Goal: Information Seeking & Learning: Get advice/opinions

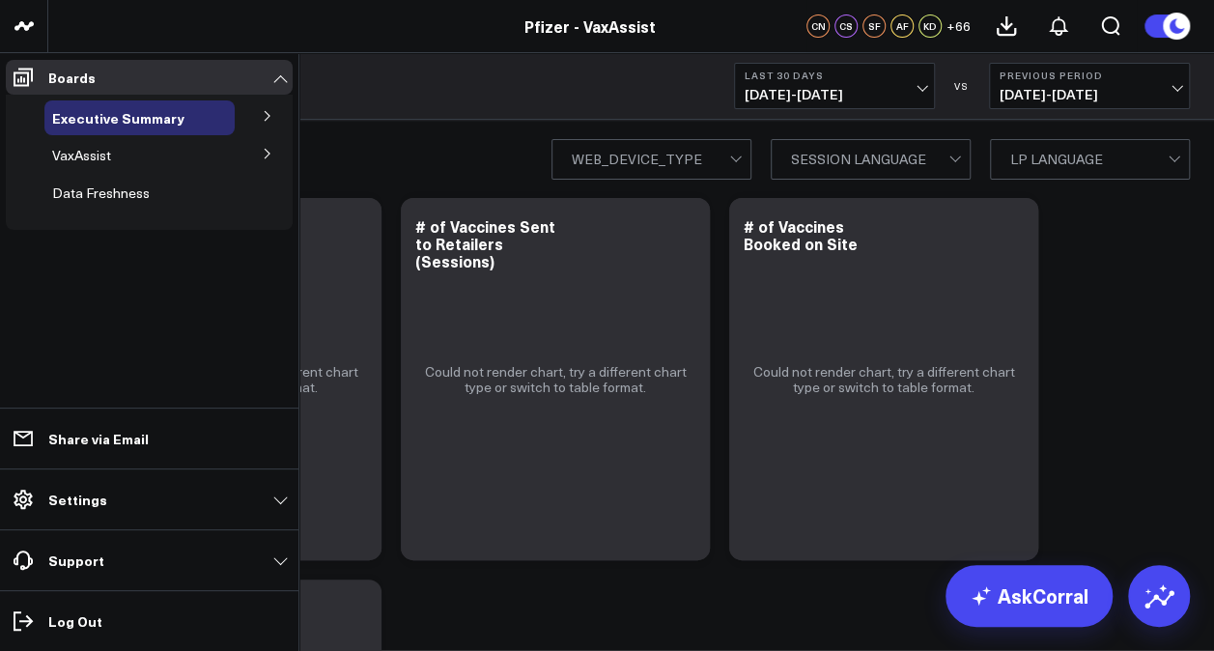
click at [272, 153] on icon at bounding box center [268, 154] width 12 height 12
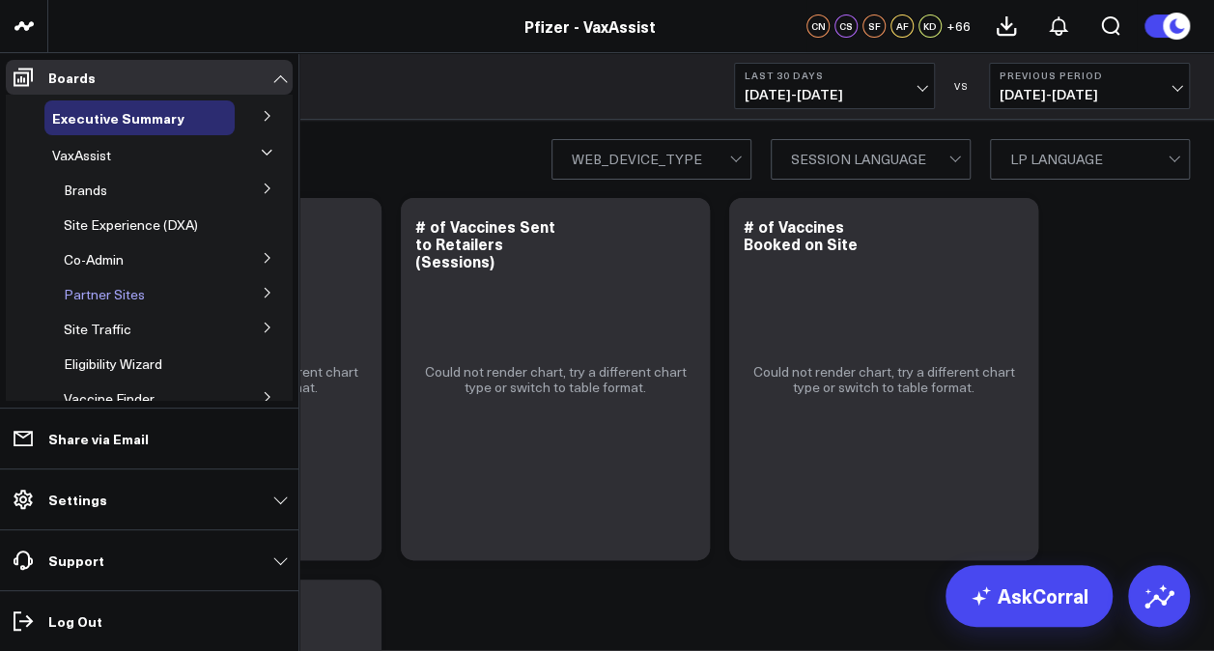
scroll to position [118, 0]
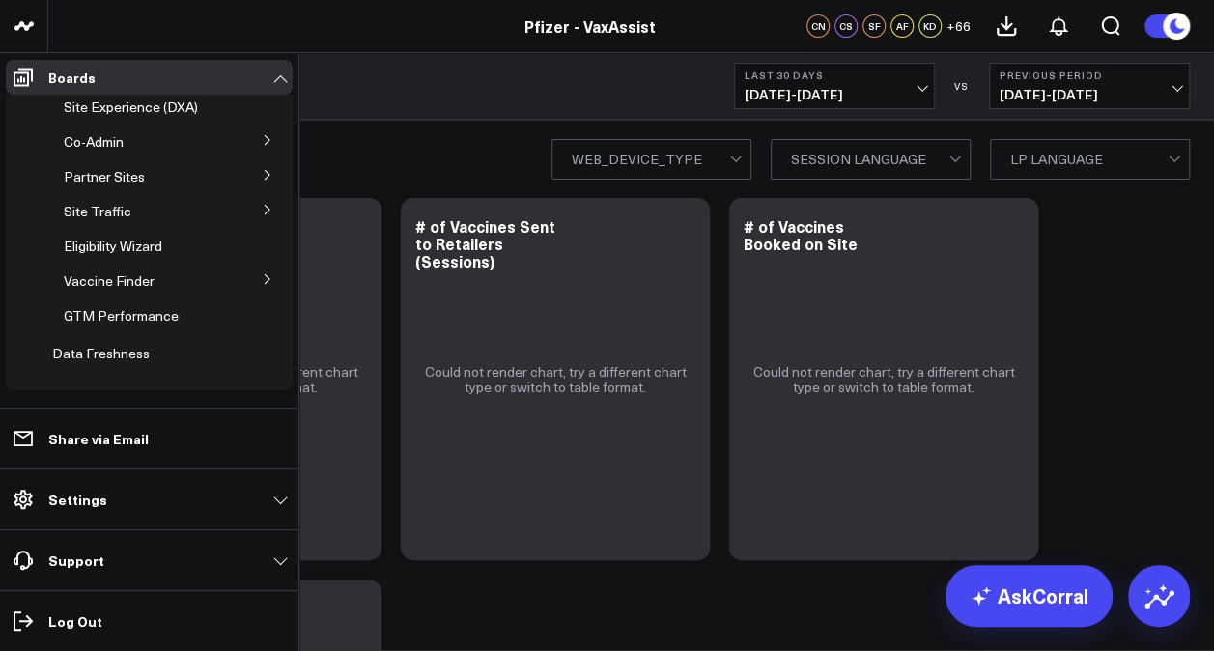
click at [262, 282] on icon at bounding box center [268, 279] width 12 height 12
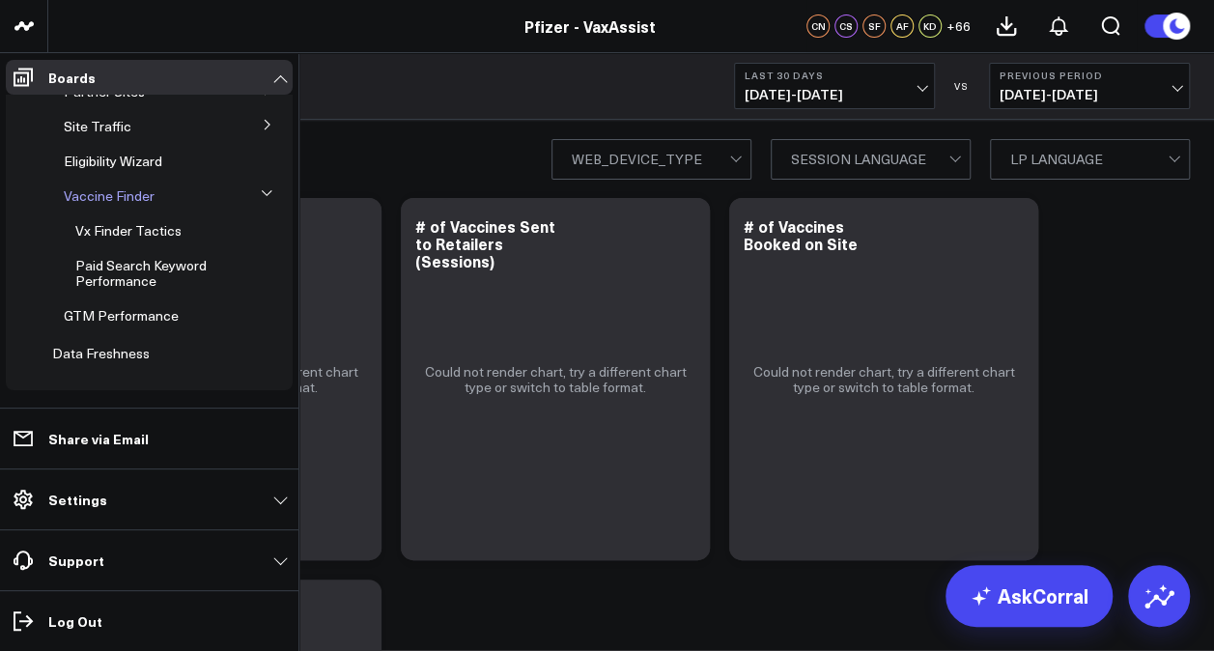
click at [118, 201] on span "Vaccine Finder" at bounding box center [109, 195] width 91 height 18
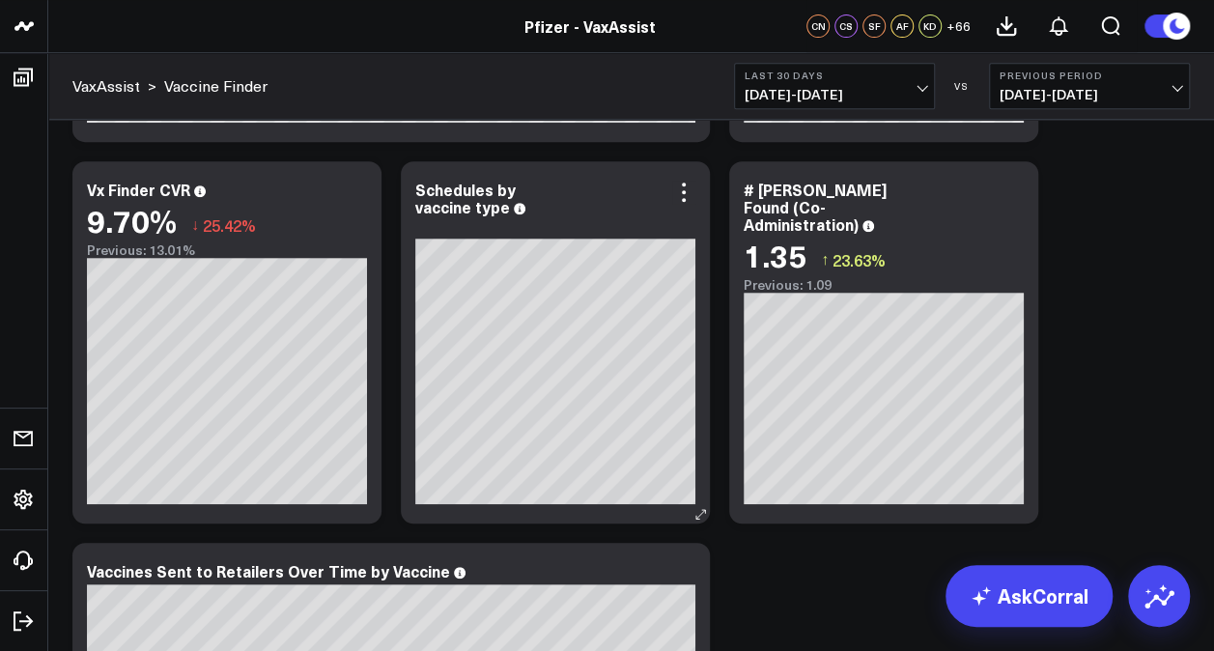
scroll to position [391, 0]
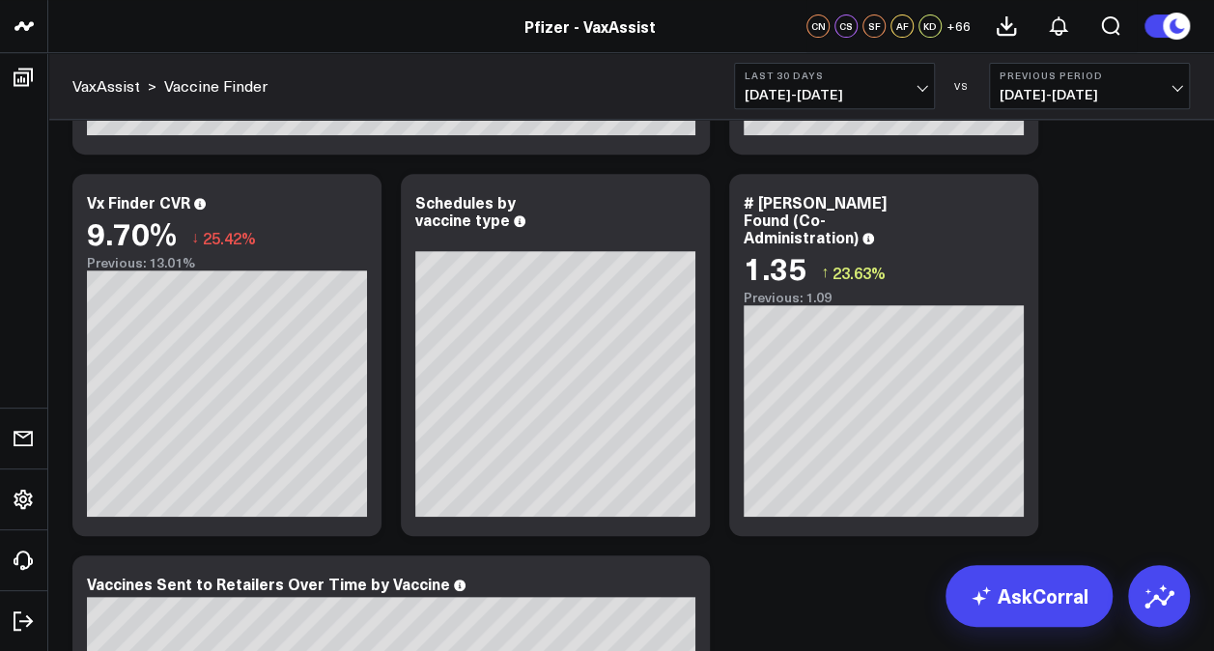
click at [927, 94] on button "Last 30 Days [DATE] - [DATE]" at bounding box center [834, 86] width 201 height 46
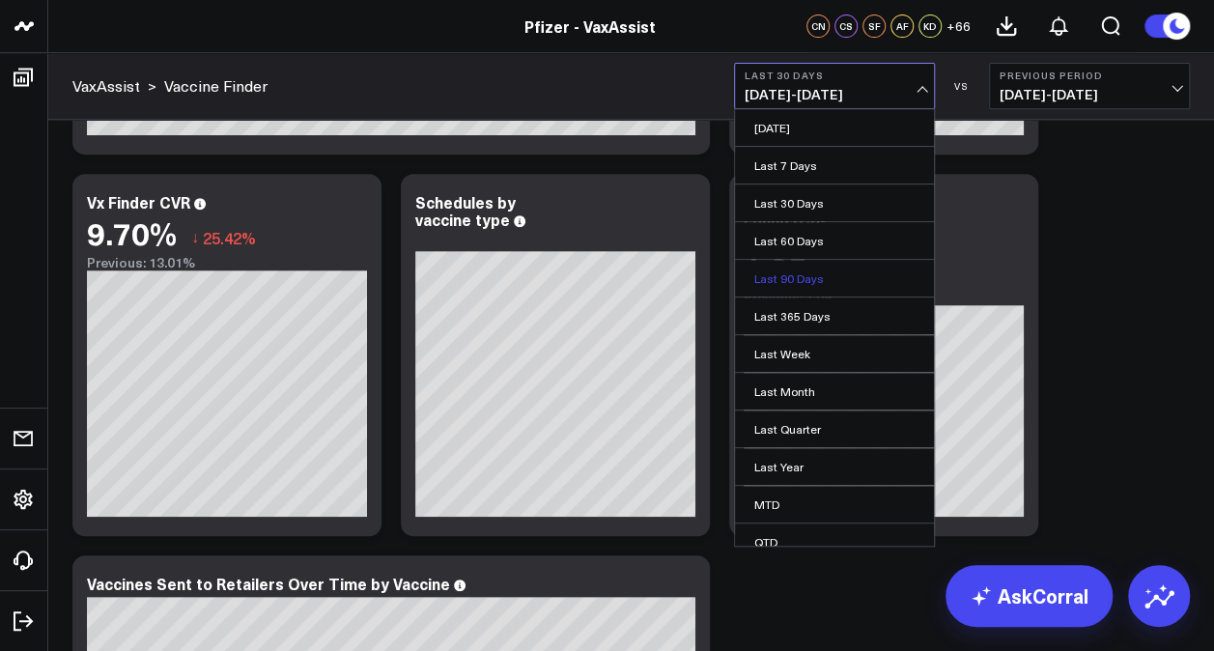
scroll to position [85, 0]
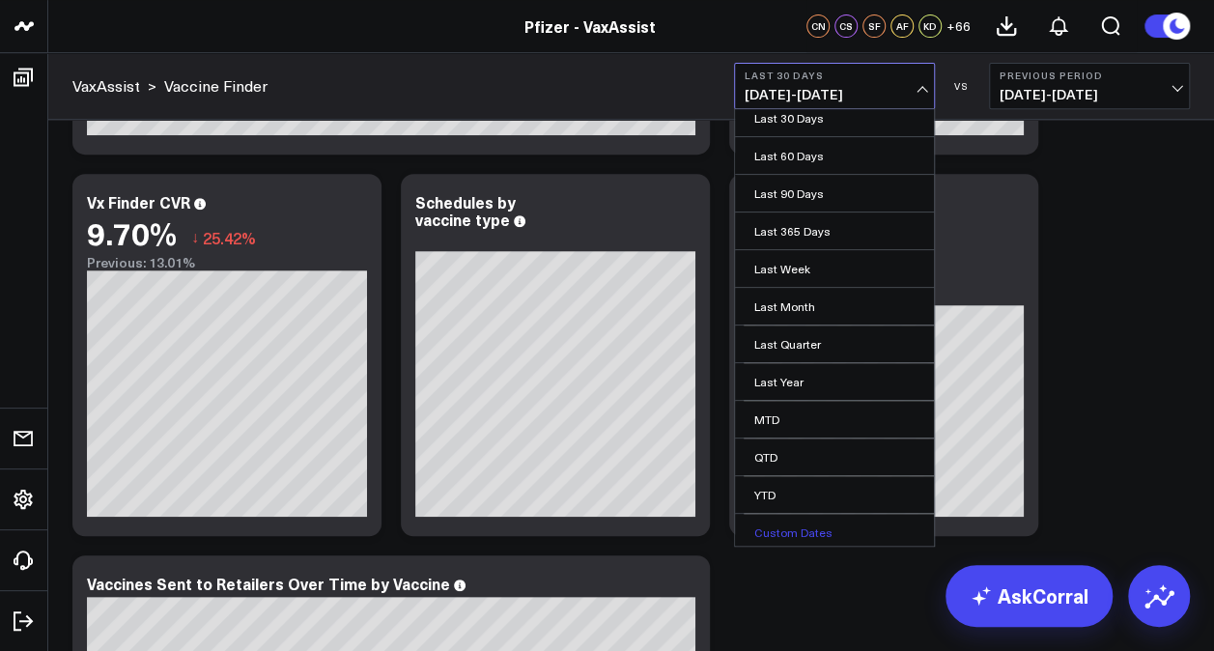
click at [801, 533] on link "Custom Dates" at bounding box center [834, 532] width 199 height 37
select select "7"
select select "2025"
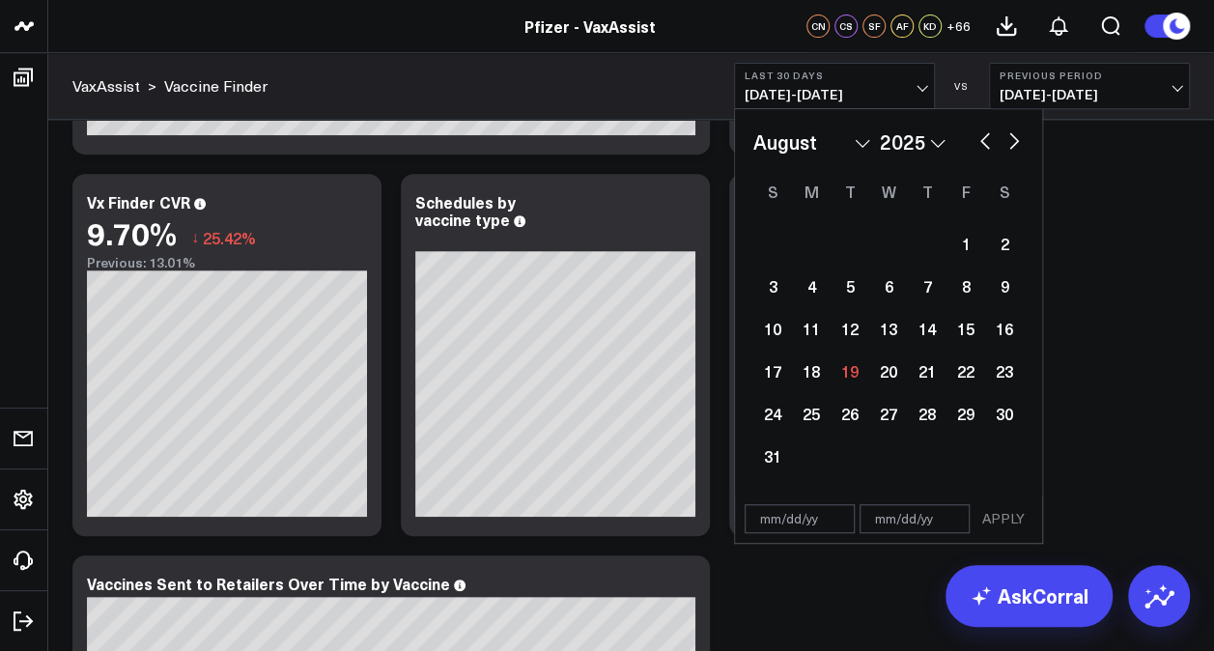
click at [857, 152] on select "January February March April May June July August September October November De…" at bounding box center [811, 141] width 117 height 29
click at [947, 134] on div "January February March April May June July August September October November [D…" at bounding box center [888, 141] width 270 height 29
click at [934, 141] on select "2026 2025 2024 2023 2022 2021 2020 2019 2018 2017 2016 2015 2014 2013 2012 2011…" at bounding box center [913, 141] width 66 height 29
select select "7"
select select "2024"
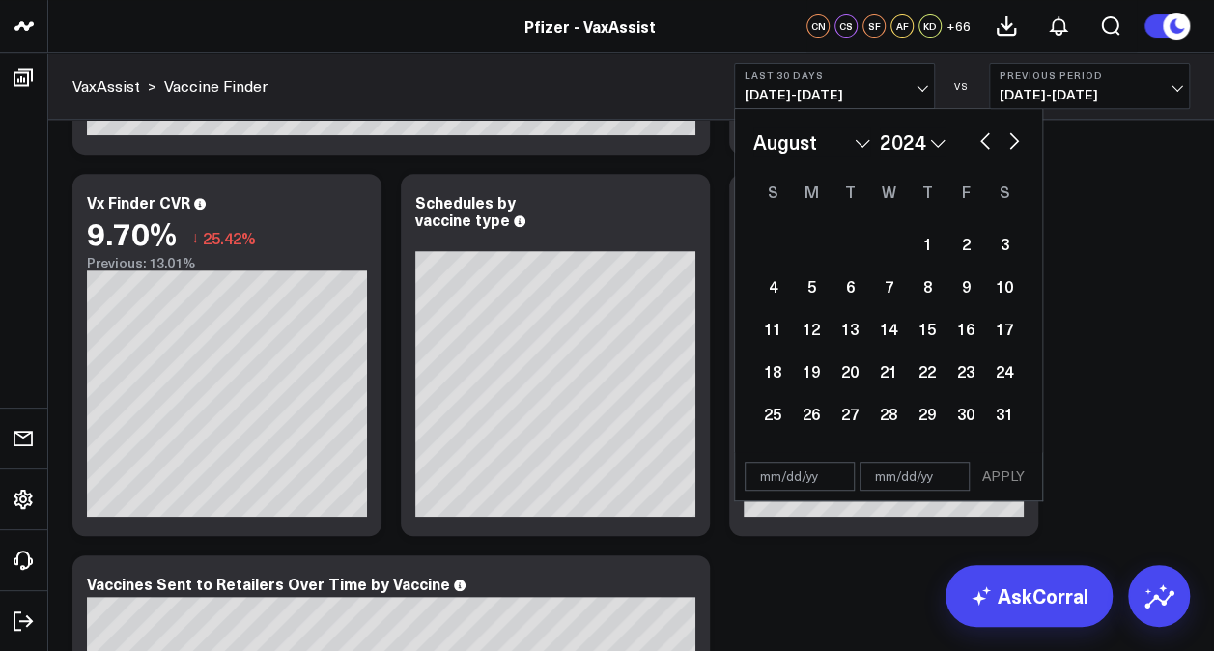
click at [865, 152] on select "January February March April May June July August September October November De…" at bounding box center [811, 141] width 117 height 29
select select "8"
select select "2024"
click at [759, 239] on div "1" at bounding box center [772, 243] width 39 height 39
type input "[DATE]"
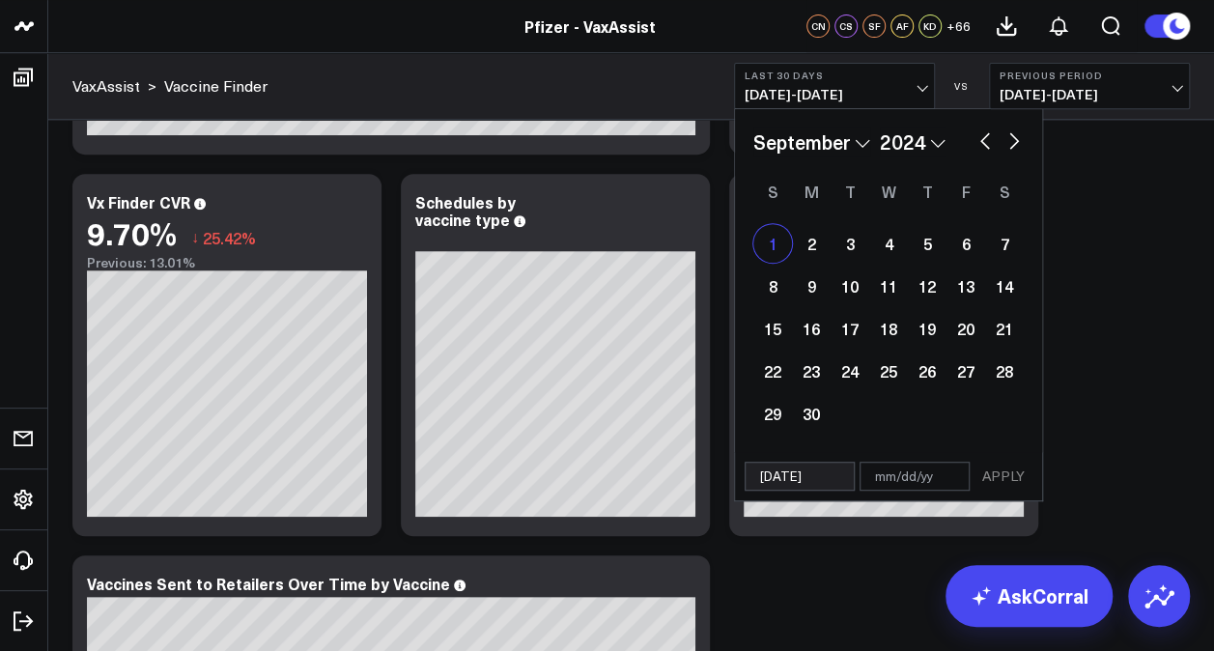
select select "8"
select select "2024"
click at [1014, 144] on button "button" at bounding box center [1013, 138] width 19 height 23
select select "9"
select select "2024"
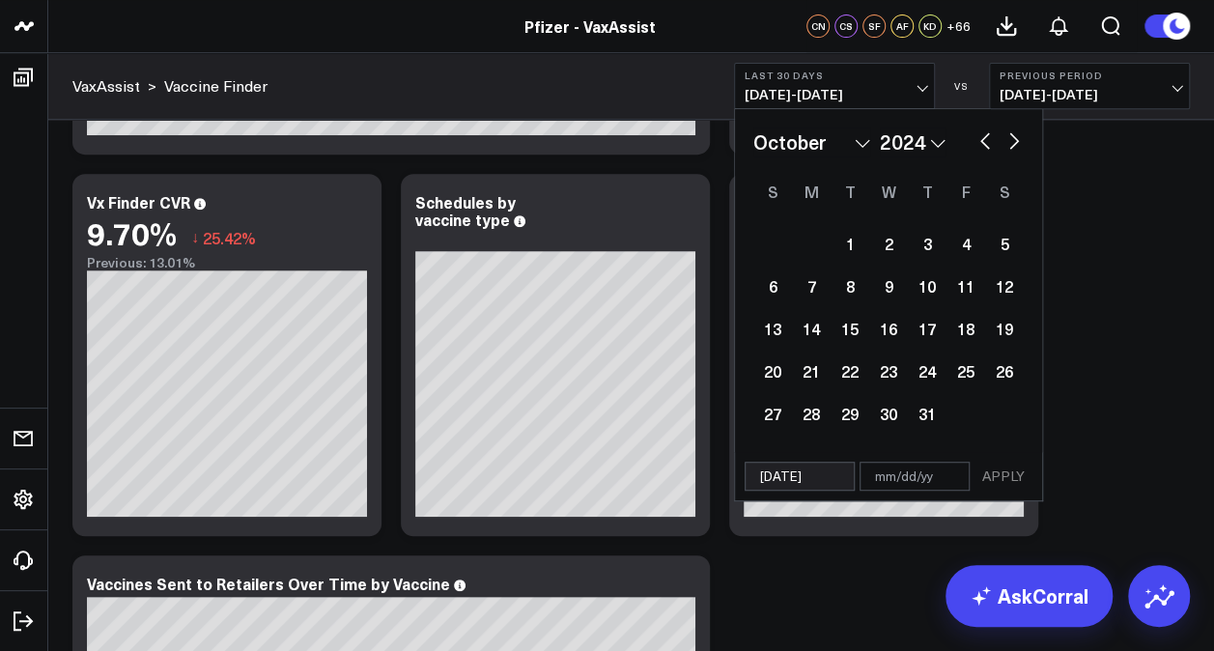
click at [1014, 144] on button "button" at bounding box center [1013, 138] width 19 height 23
select select "10"
select select "2024"
click at [1014, 144] on button "button" at bounding box center [1013, 138] width 19 height 23
select select "11"
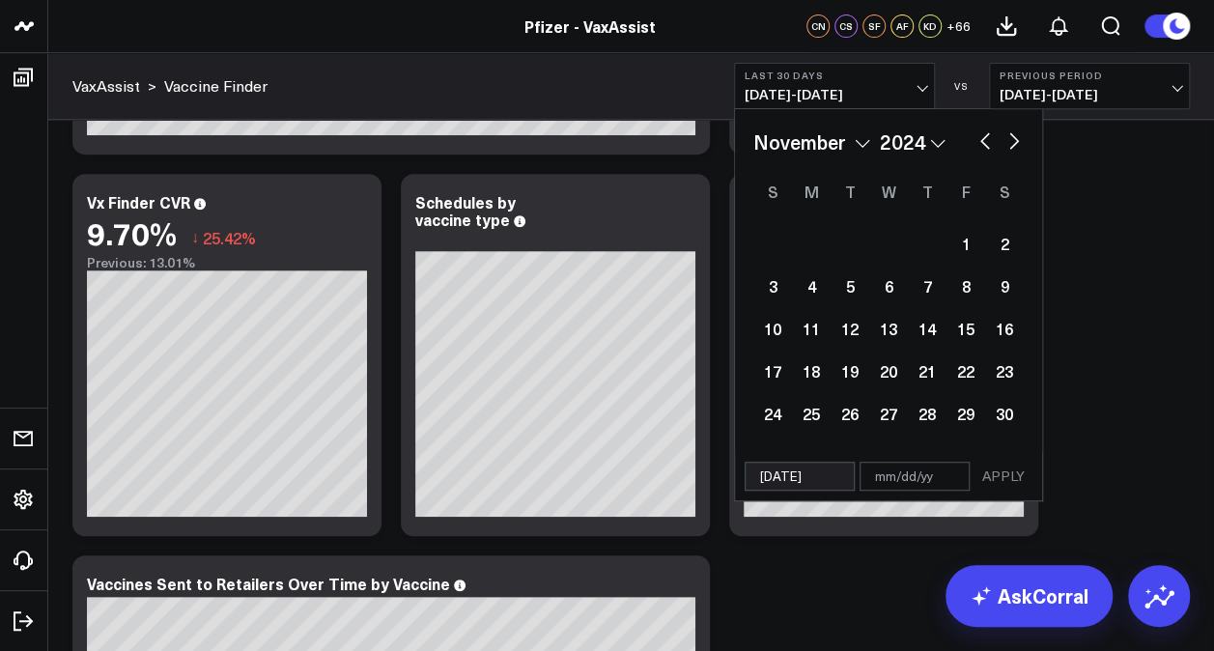
select select "2024"
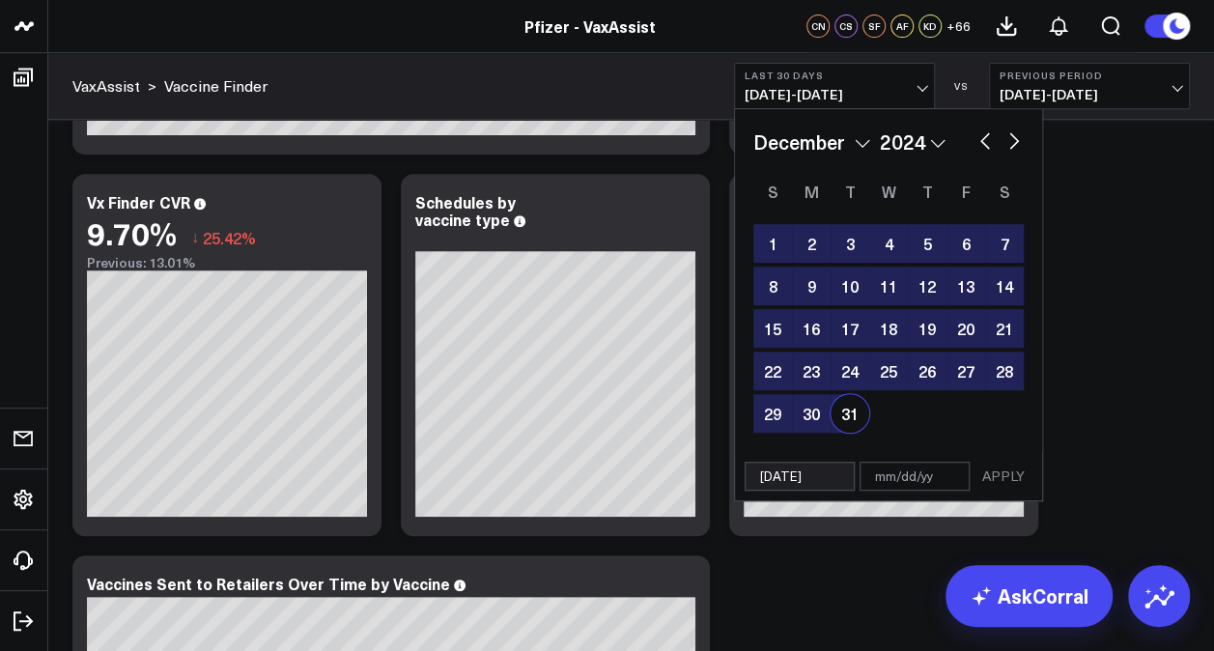
click at [846, 410] on div "31" at bounding box center [849, 413] width 39 height 39
type input "[DATE]"
select select "11"
select select "2024"
click at [997, 481] on button "APPLY" at bounding box center [1003, 476] width 58 height 29
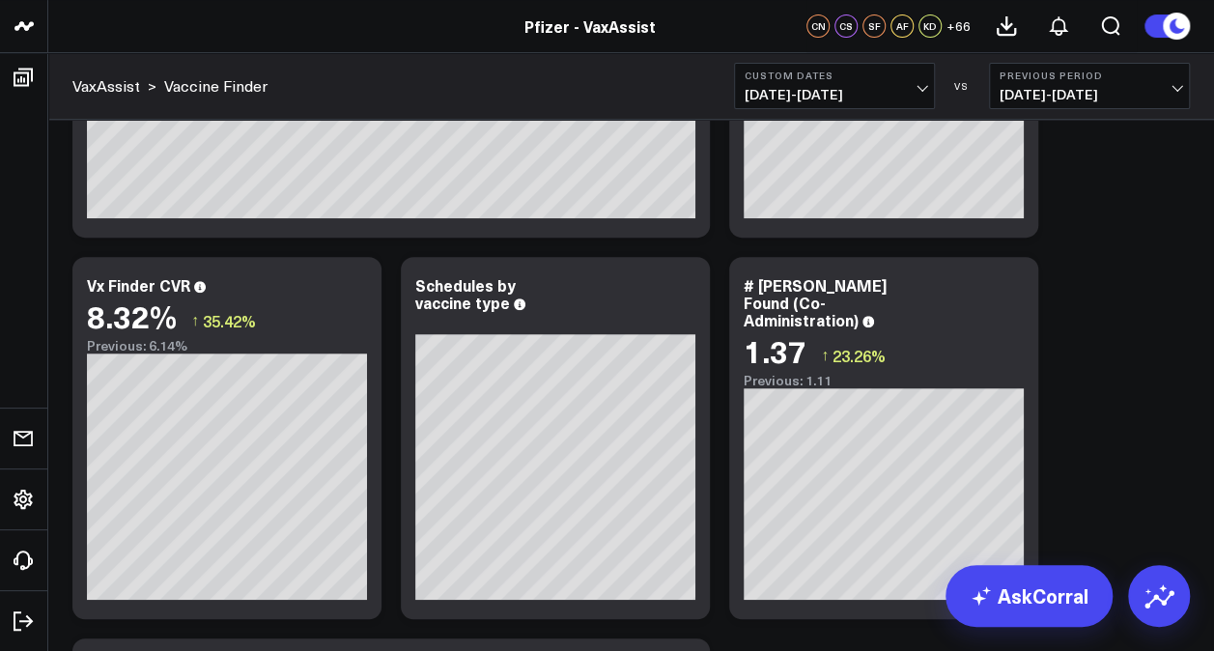
scroll to position [416, 0]
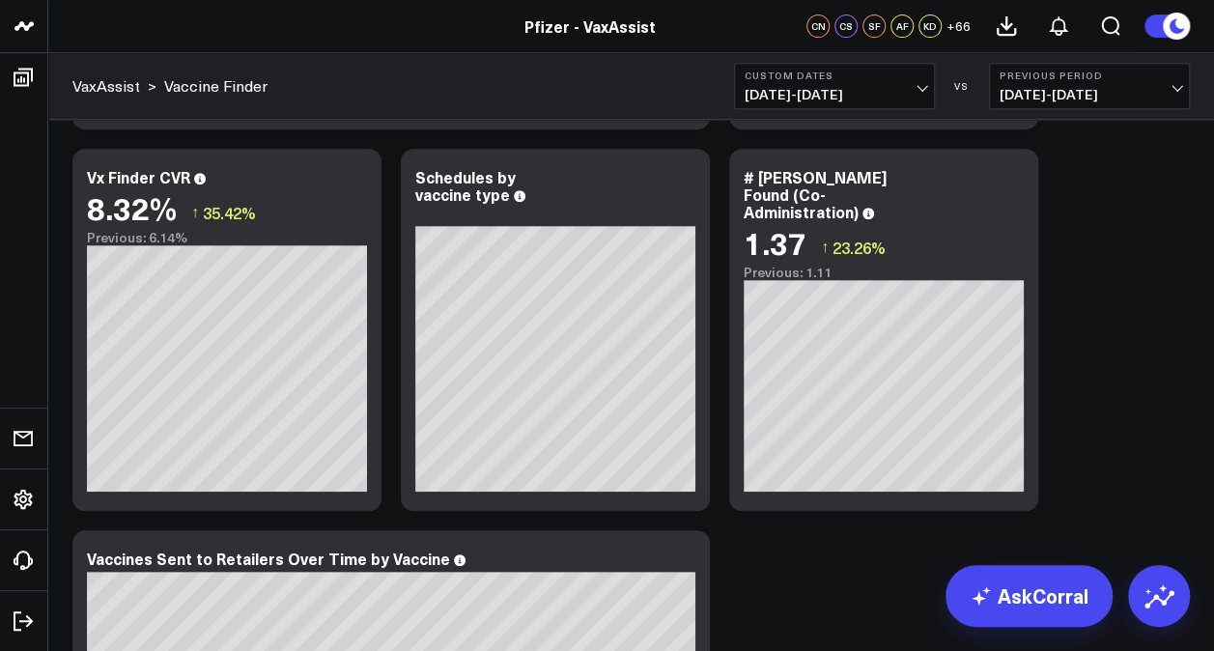
click at [1151, 104] on button "Previous Period [DATE] - [DATE]" at bounding box center [1089, 86] width 201 height 46
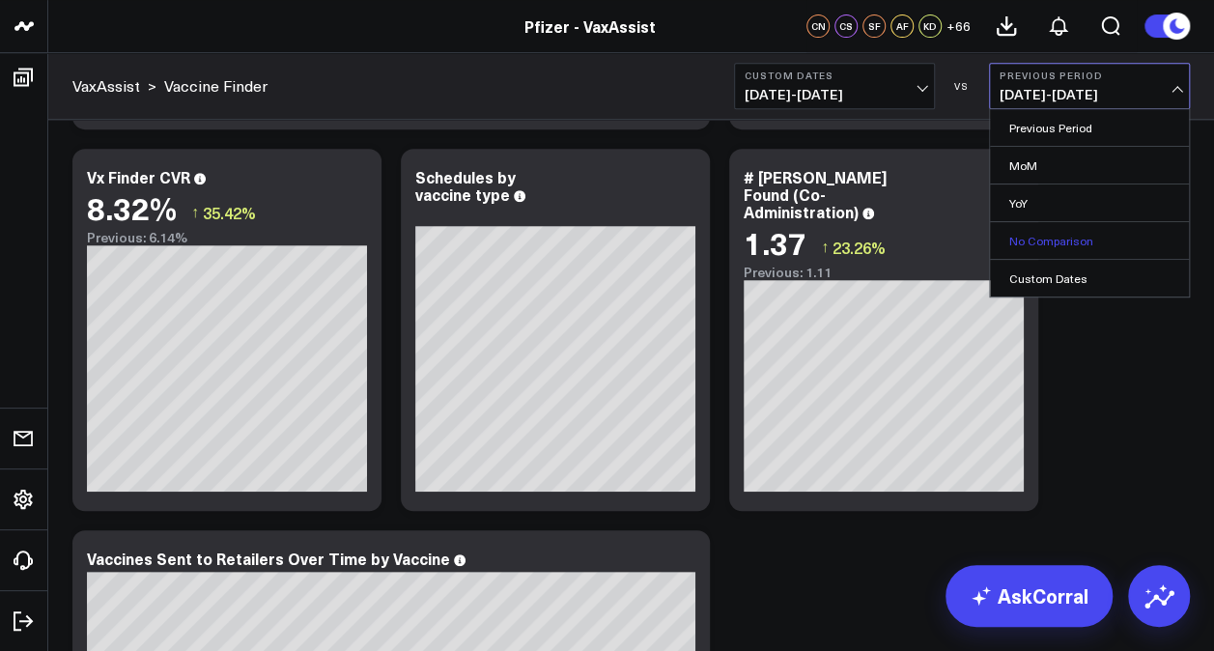
click at [1114, 241] on link "No Comparison" at bounding box center [1089, 240] width 199 height 37
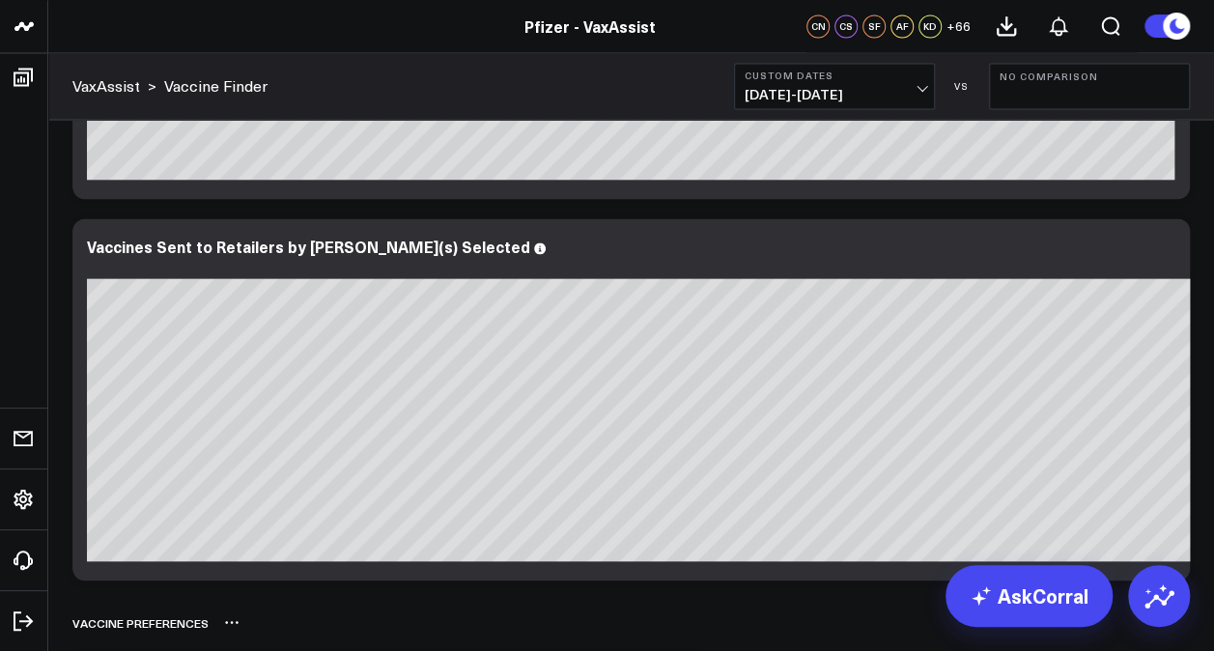
scroll to position [1490, 0]
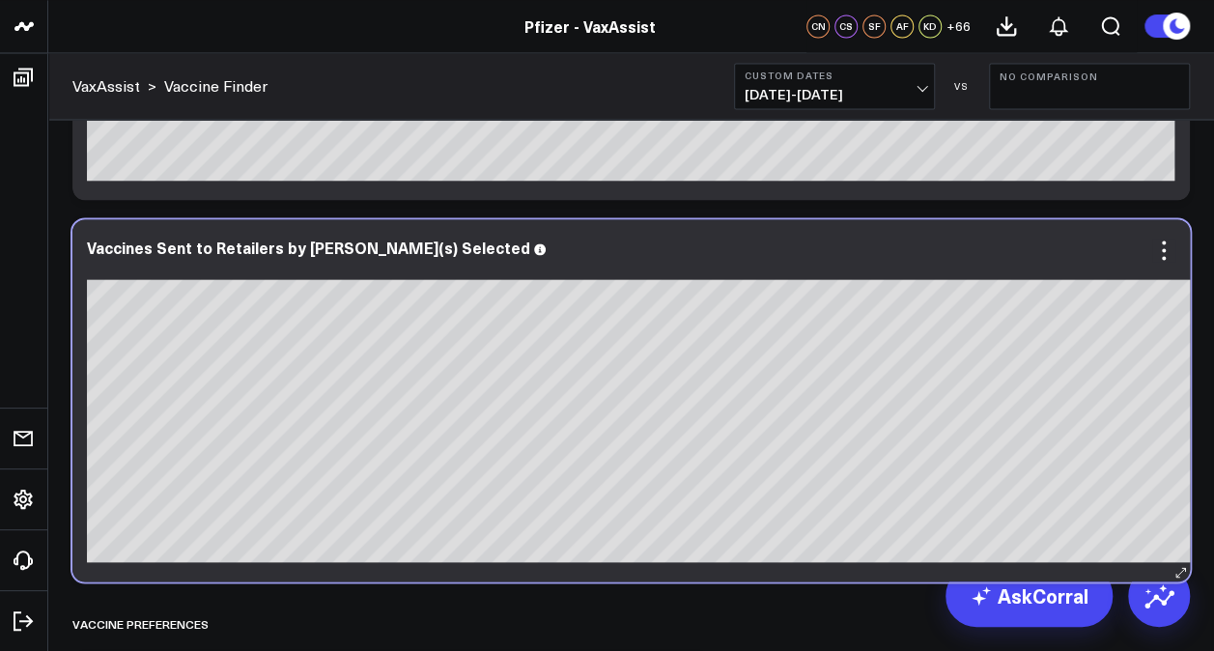
click at [450, 258] on div "Vaccines Sent to Retailers by [PERSON_NAME](s) Selected" at bounding box center [719, 259] width 1265 height 41
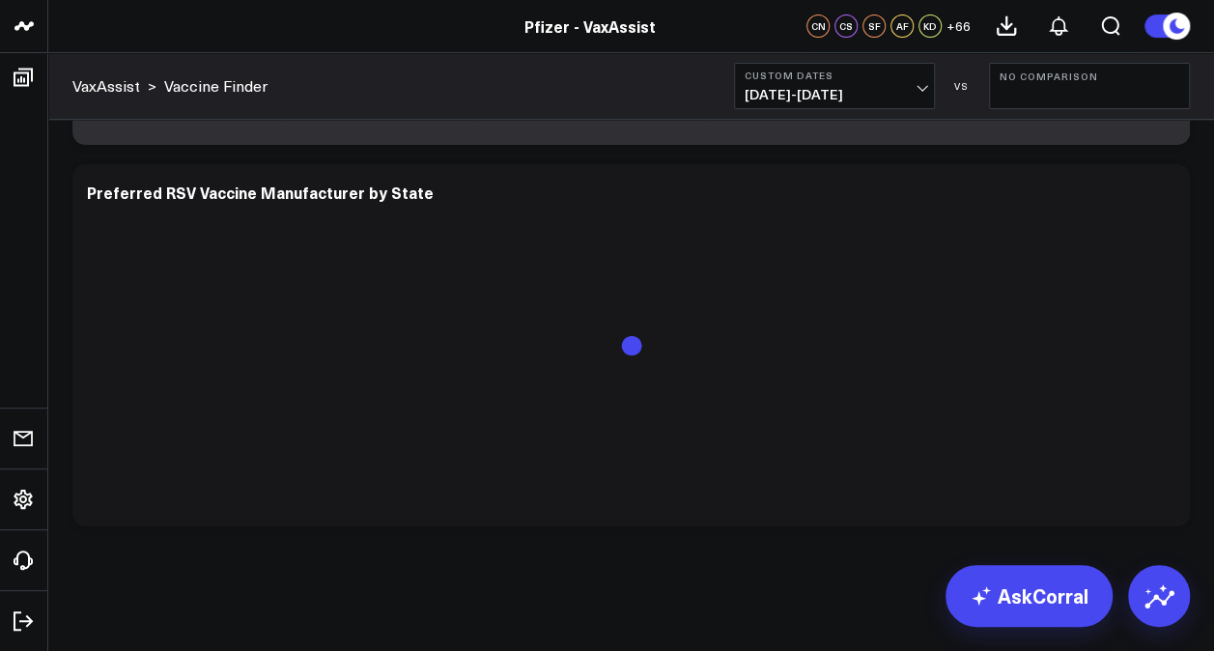
scroll to position [4112, 0]
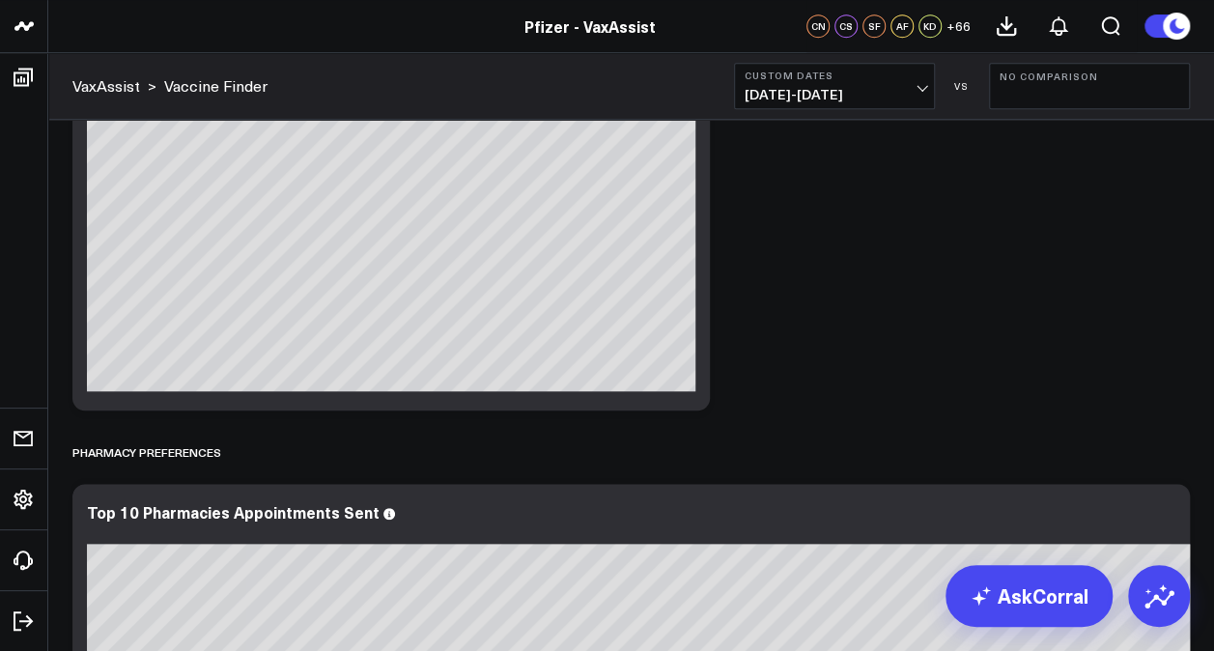
click at [972, 589] on icon at bounding box center [980, 595] width 23 height 23
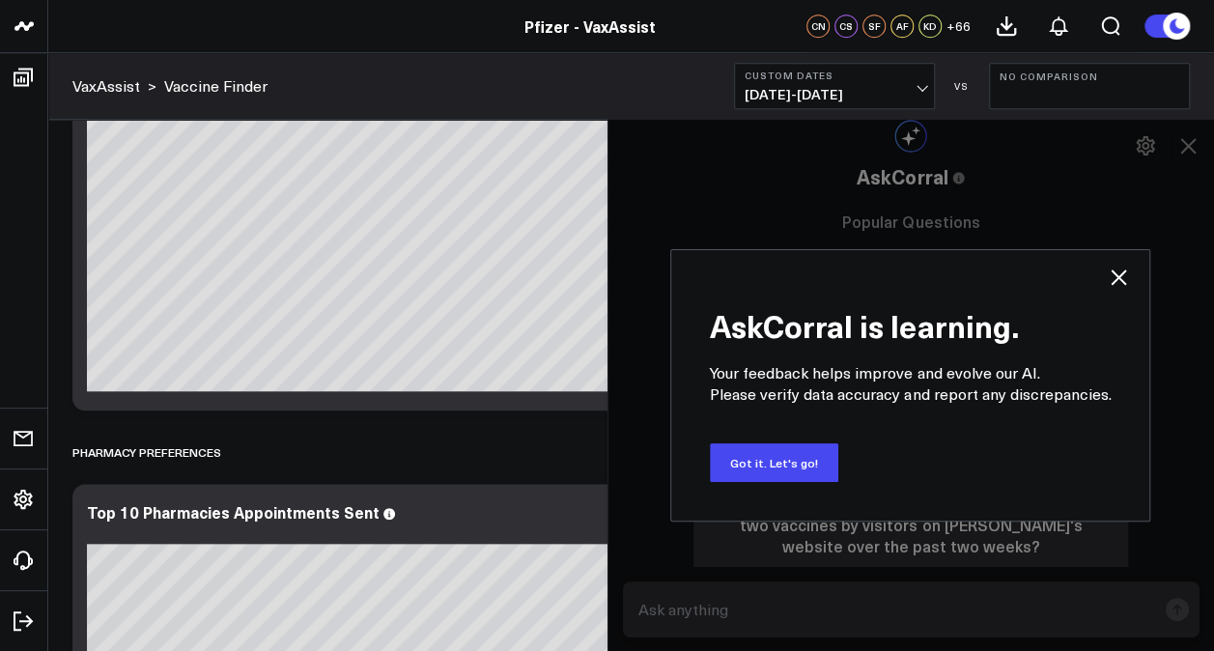
scroll to position [1993, 0]
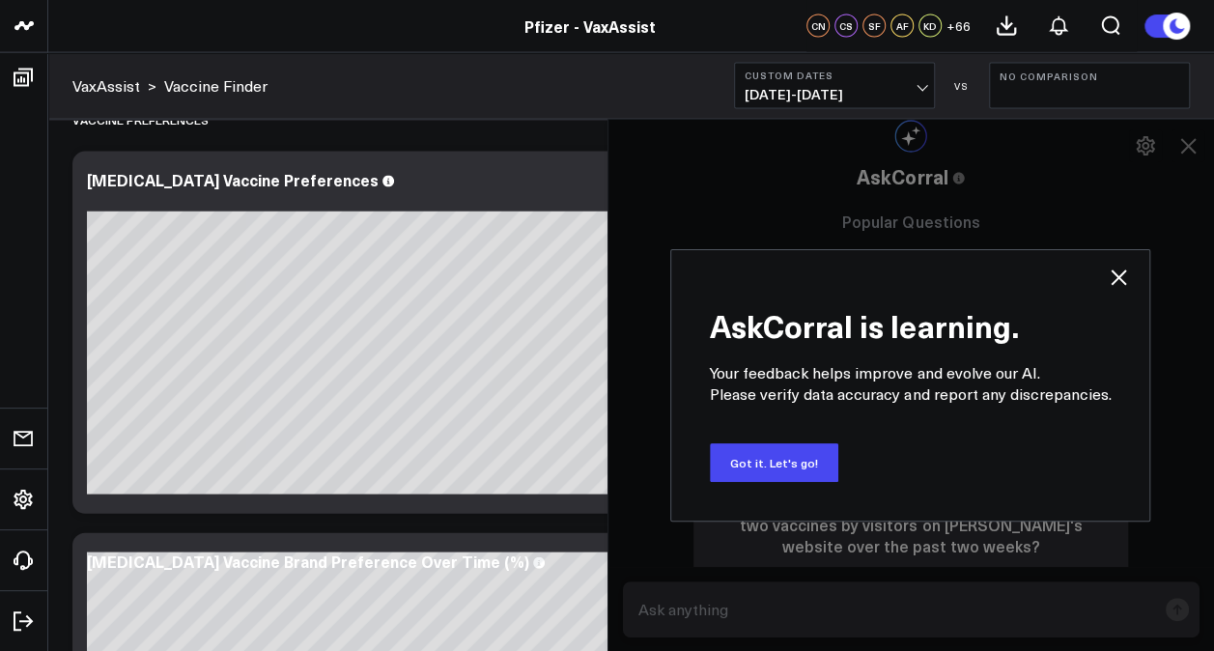
click at [1122, 286] on icon at bounding box center [1118, 277] width 23 height 23
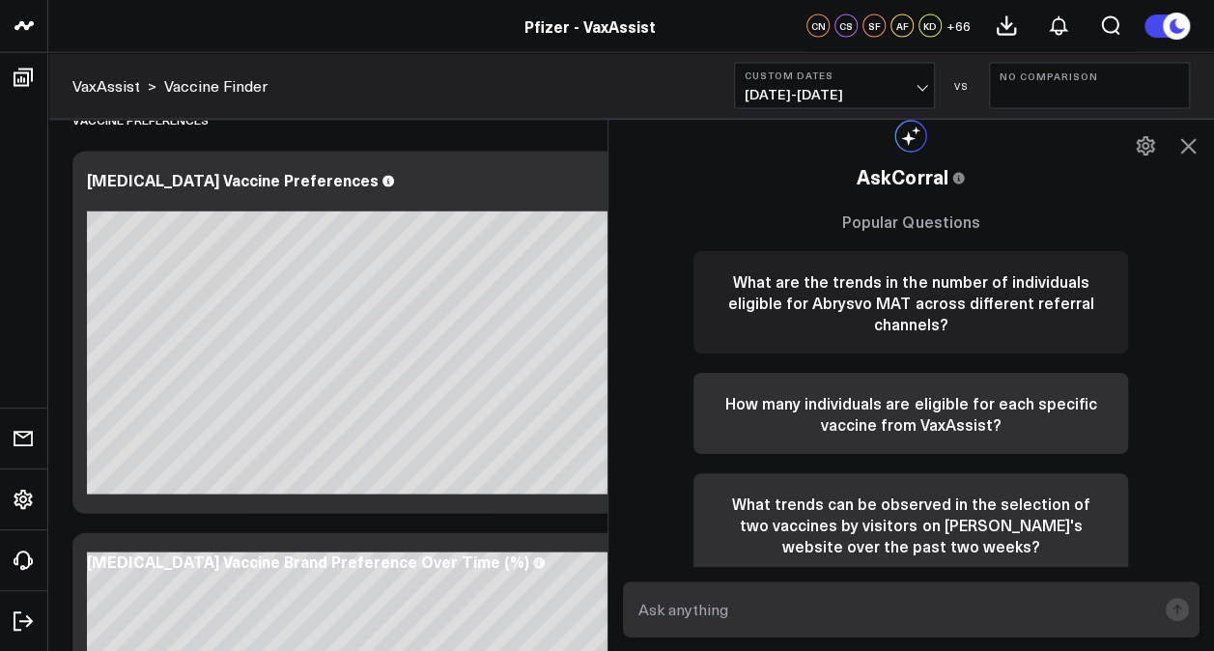
click at [1118, 280] on button "What are the trends in the number of individuals eligible for Abrysvo MAT acros…" at bounding box center [910, 302] width 435 height 102
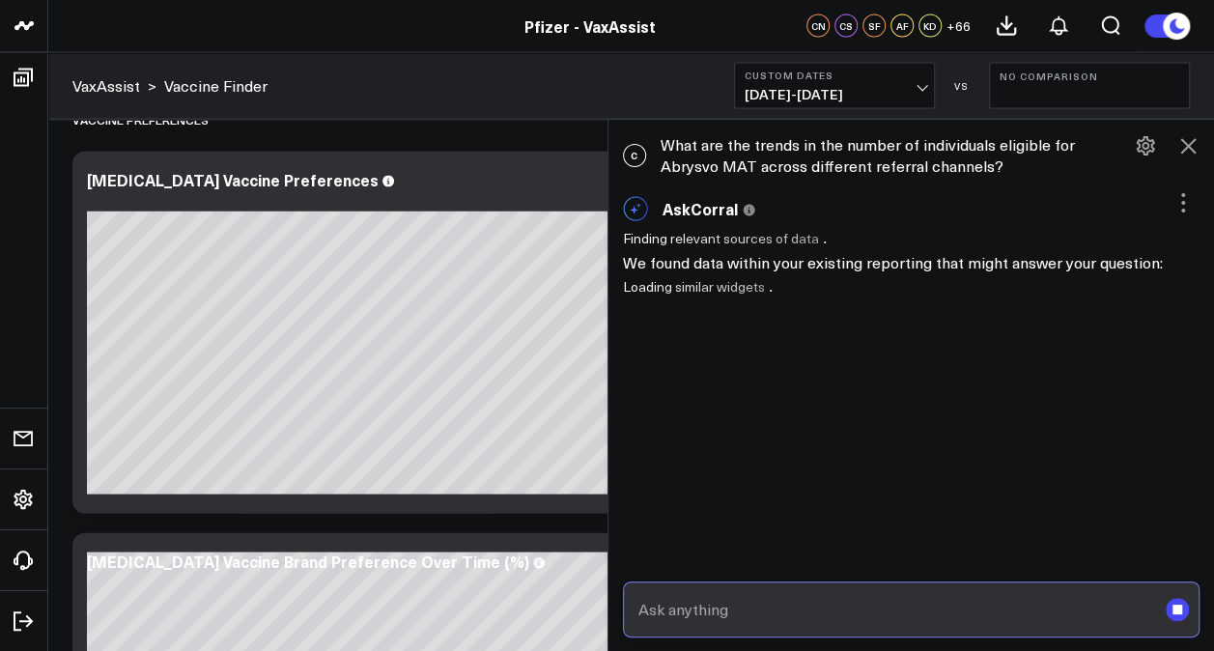
click at [722, 616] on input "text" at bounding box center [894, 609] width 523 height 35
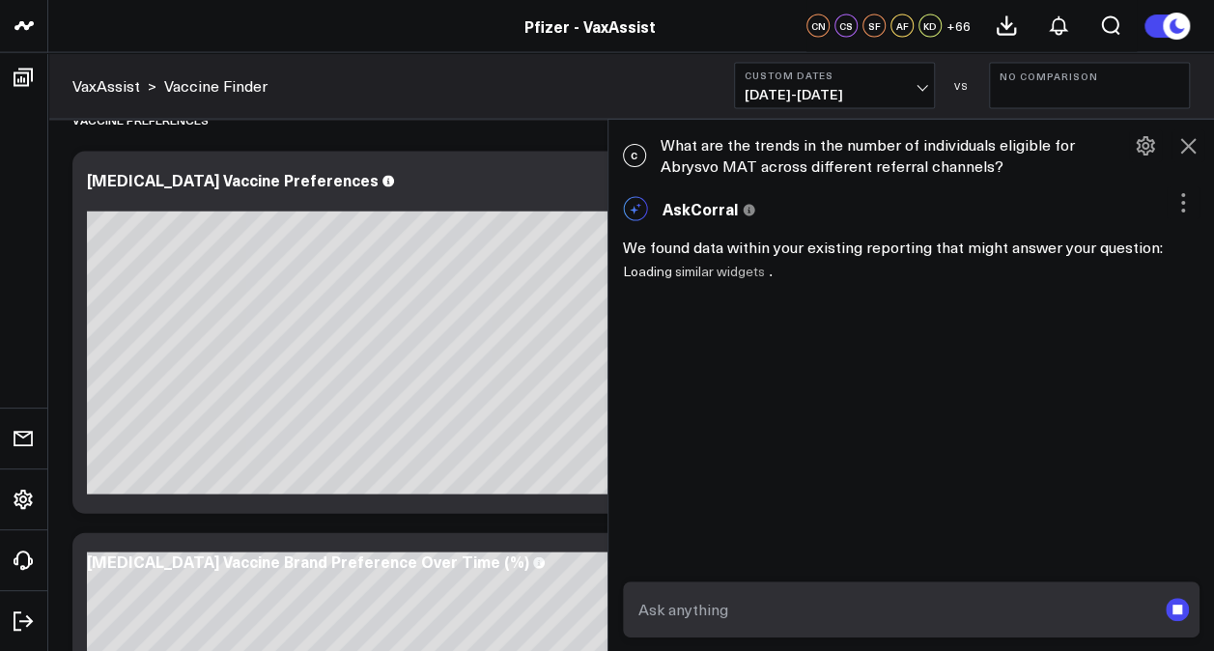
click at [1191, 155] on icon at bounding box center [1187, 145] width 23 height 23
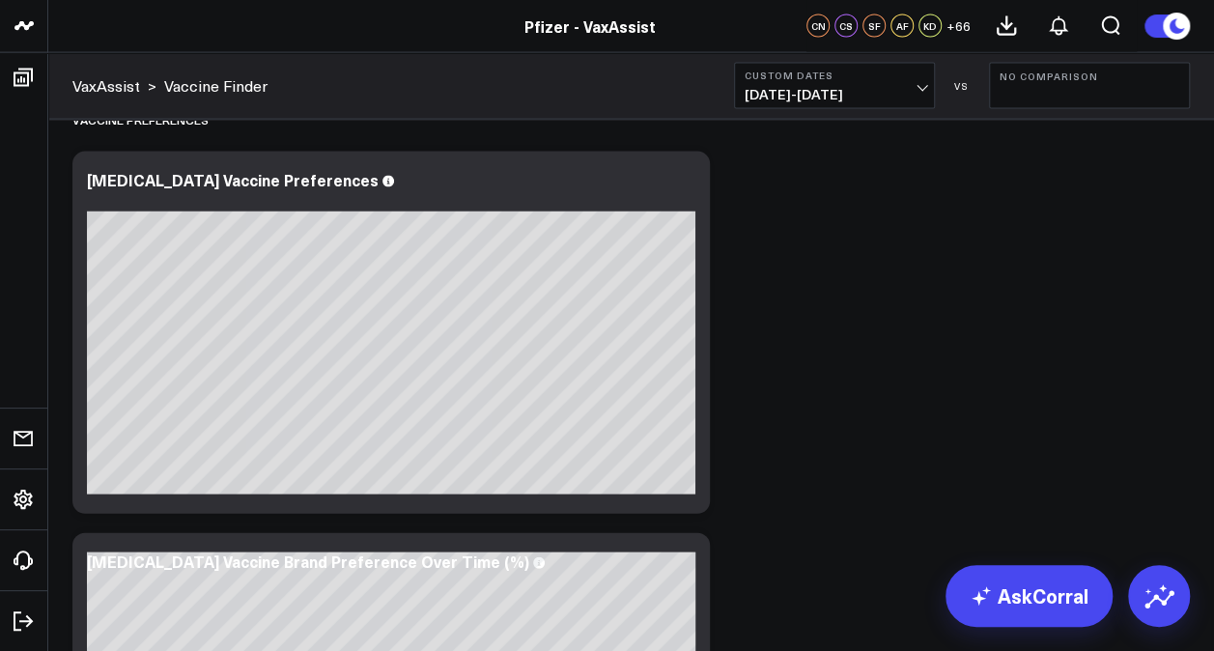
click at [1025, 591] on link "AskCorral" at bounding box center [1028, 596] width 167 height 62
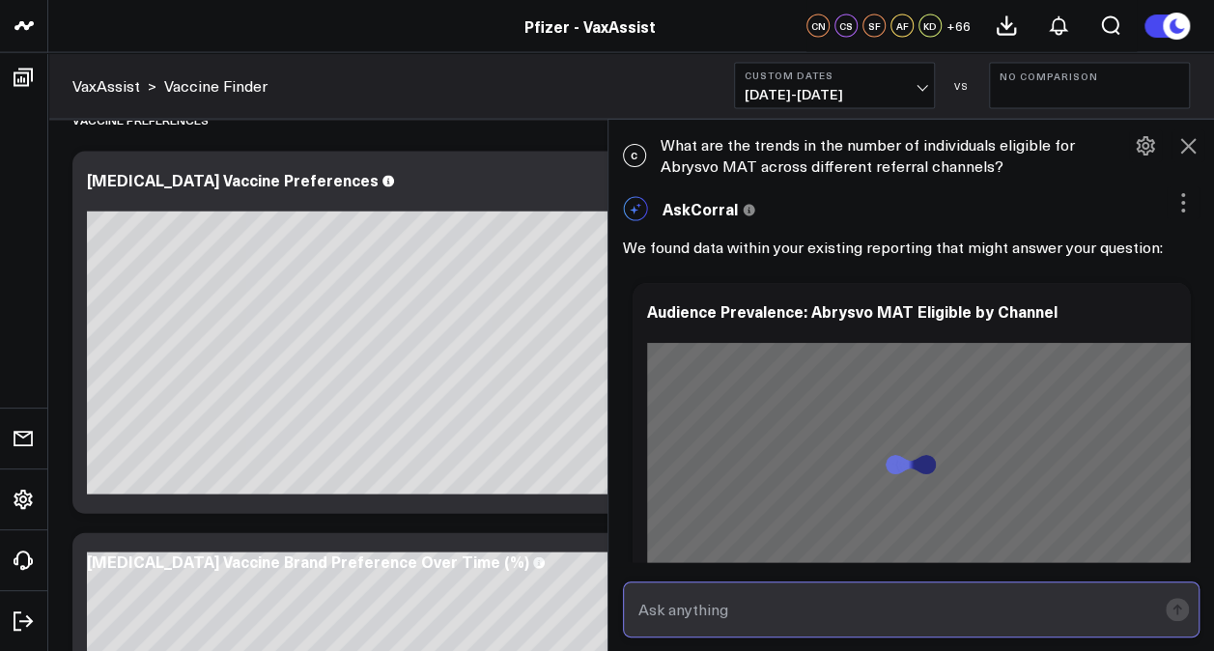
click at [764, 608] on input "text" at bounding box center [894, 609] width 523 height 35
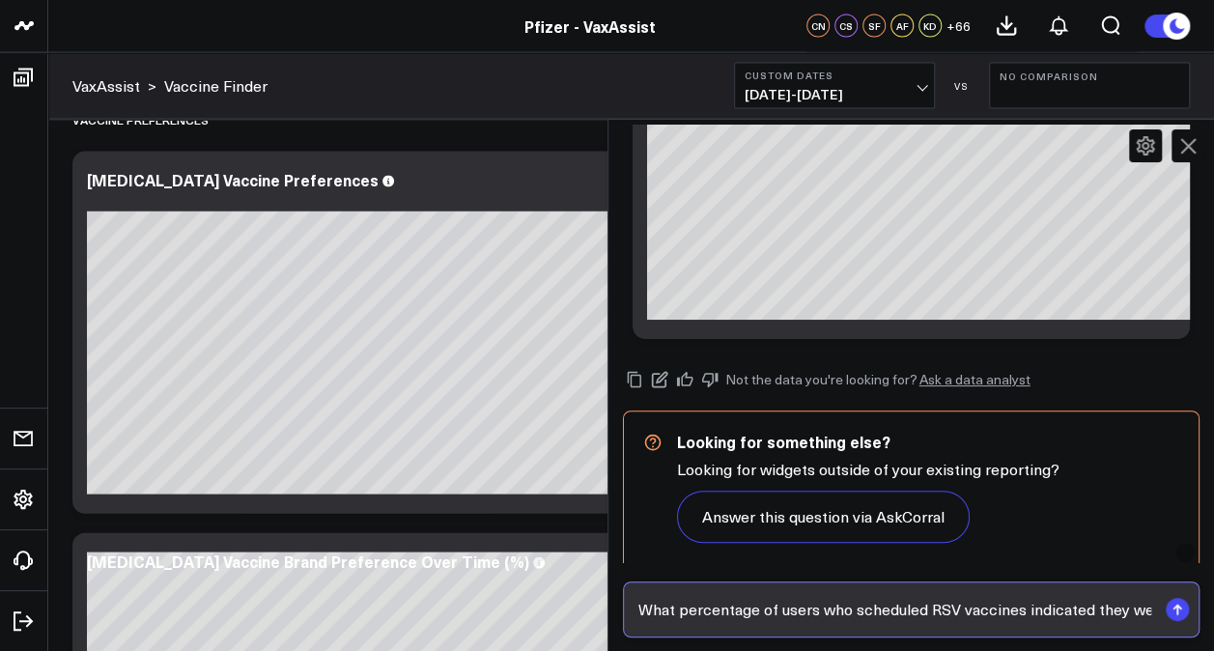
scroll to position [0, 0]
type input "What percentage of users who scheduled RSV vaccines indicated they were pregnan…"
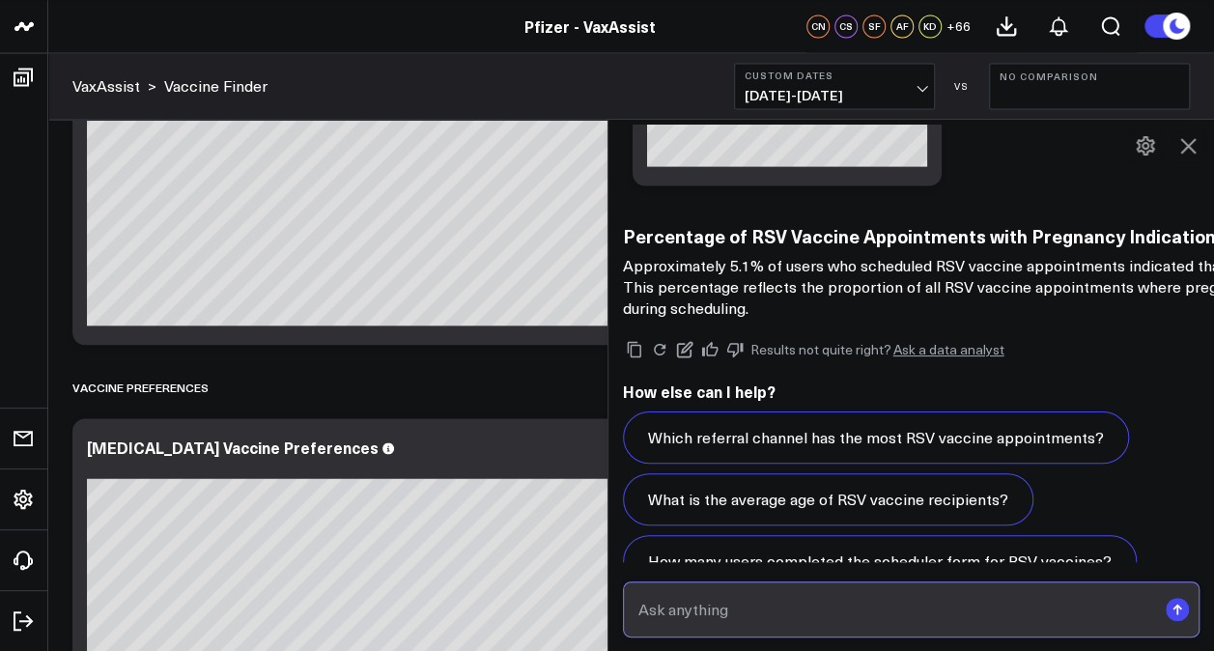
scroll to position [2127, 0]
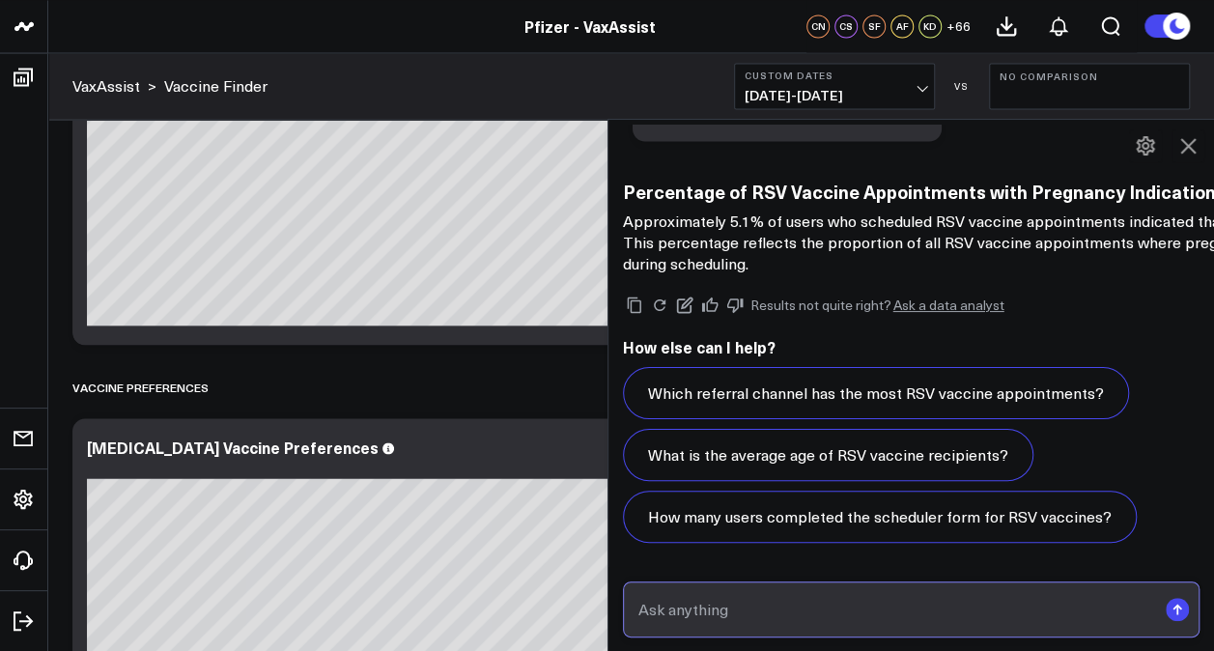
click at [695, 616] on input "text" at bounding box center [894, 609] width 523 height 35
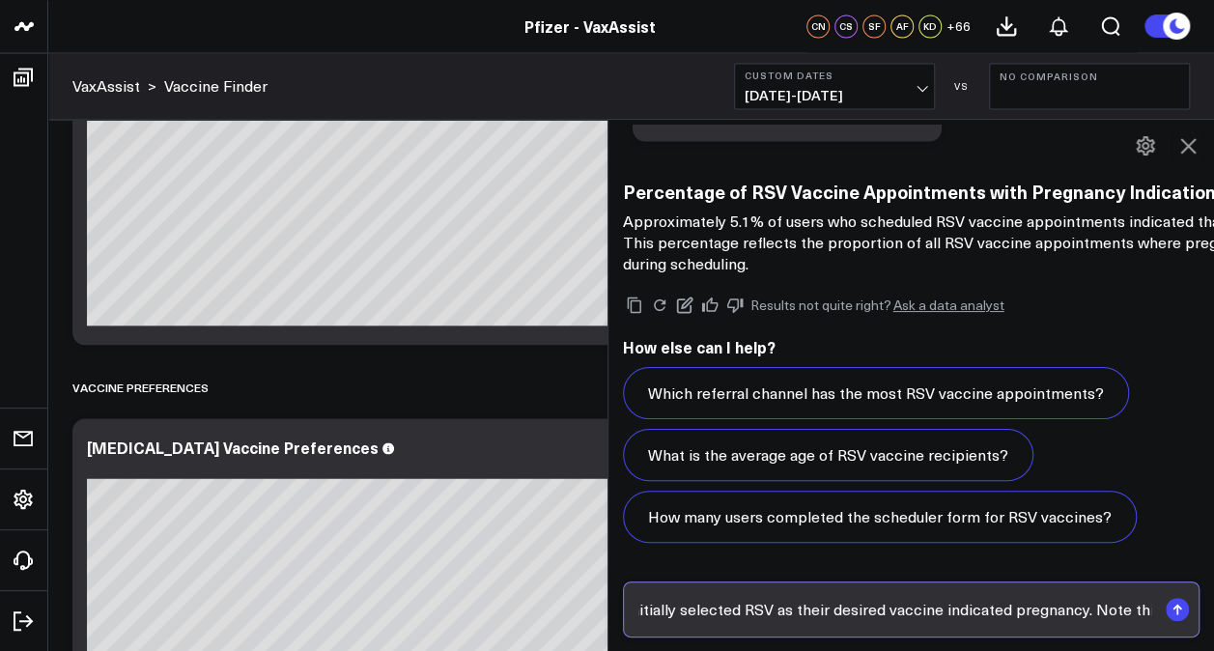
scroll to position [0, 233]
type input "What percentage of users who initially selected RSV as their desired vaccine in…"
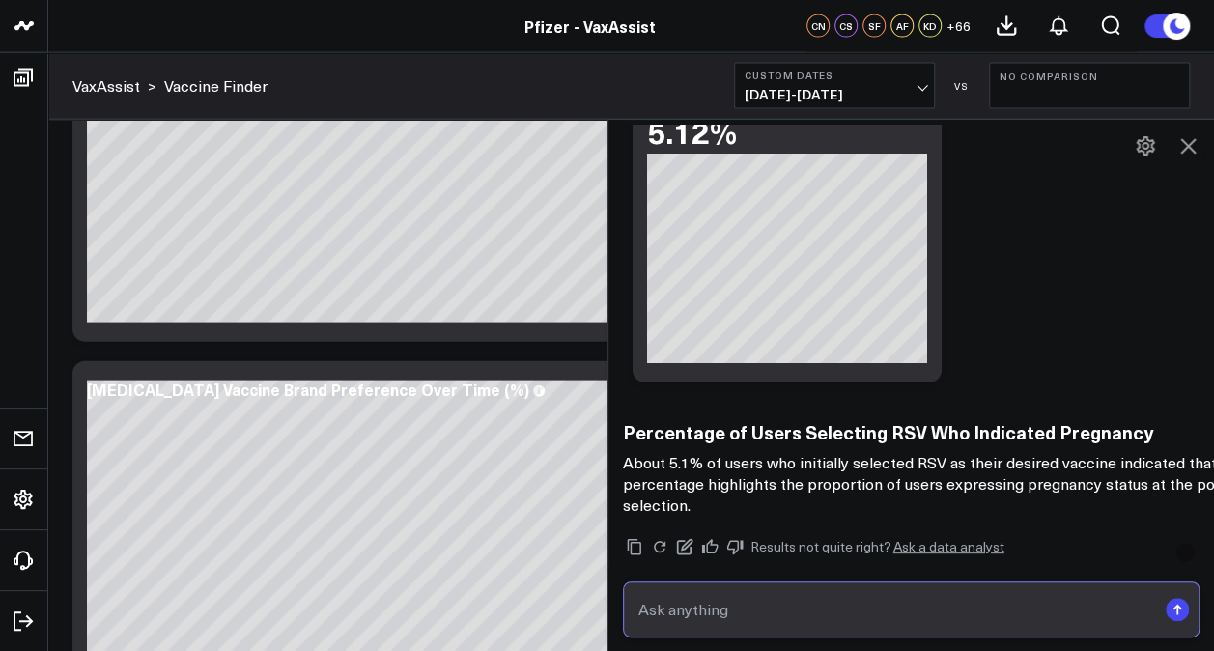
scroll to position [3614, 0]
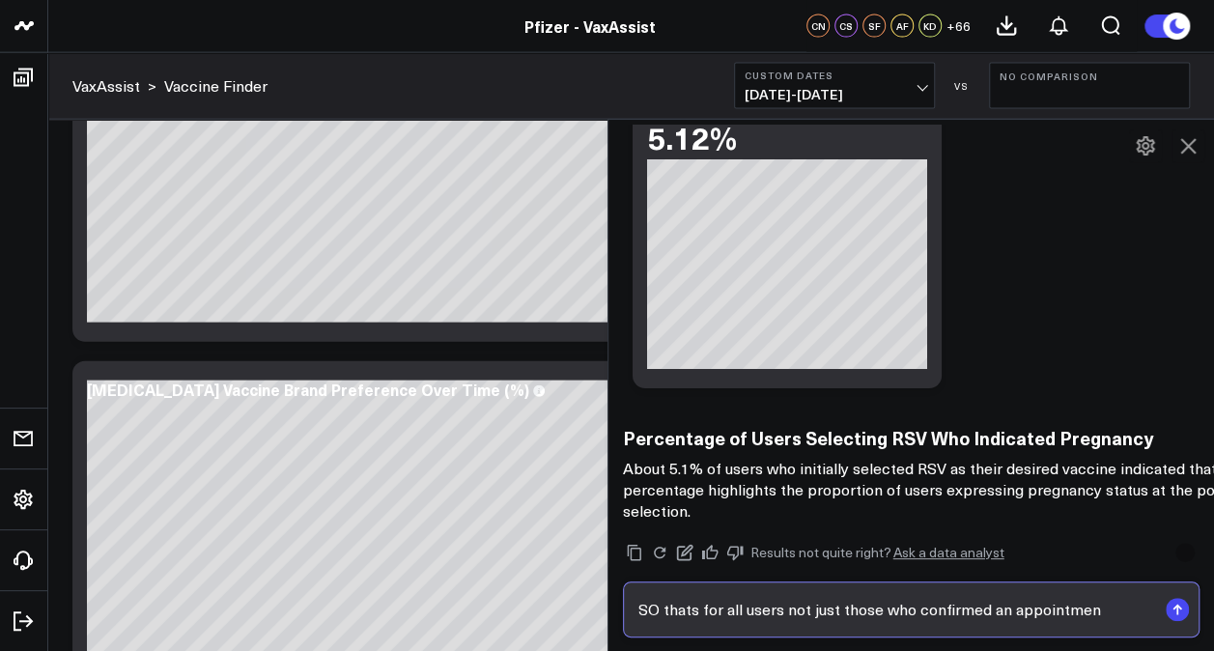
type input "SO thats for all users not just those who confirmed an appointment"
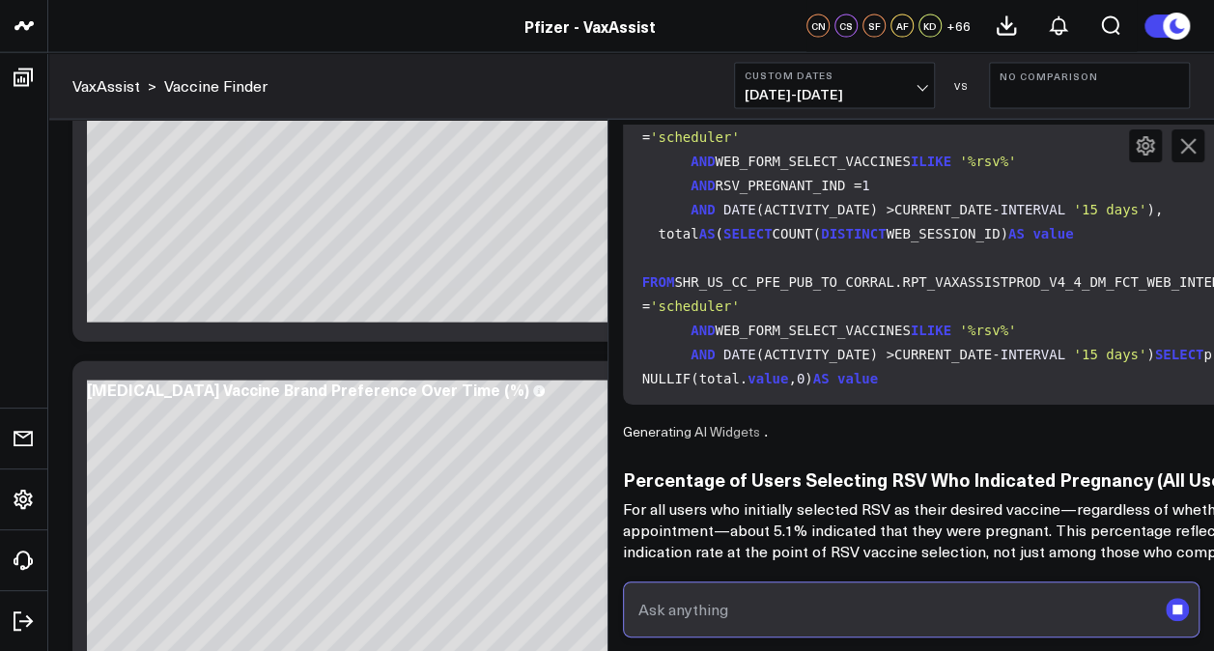
scroll to position [2248, 0]
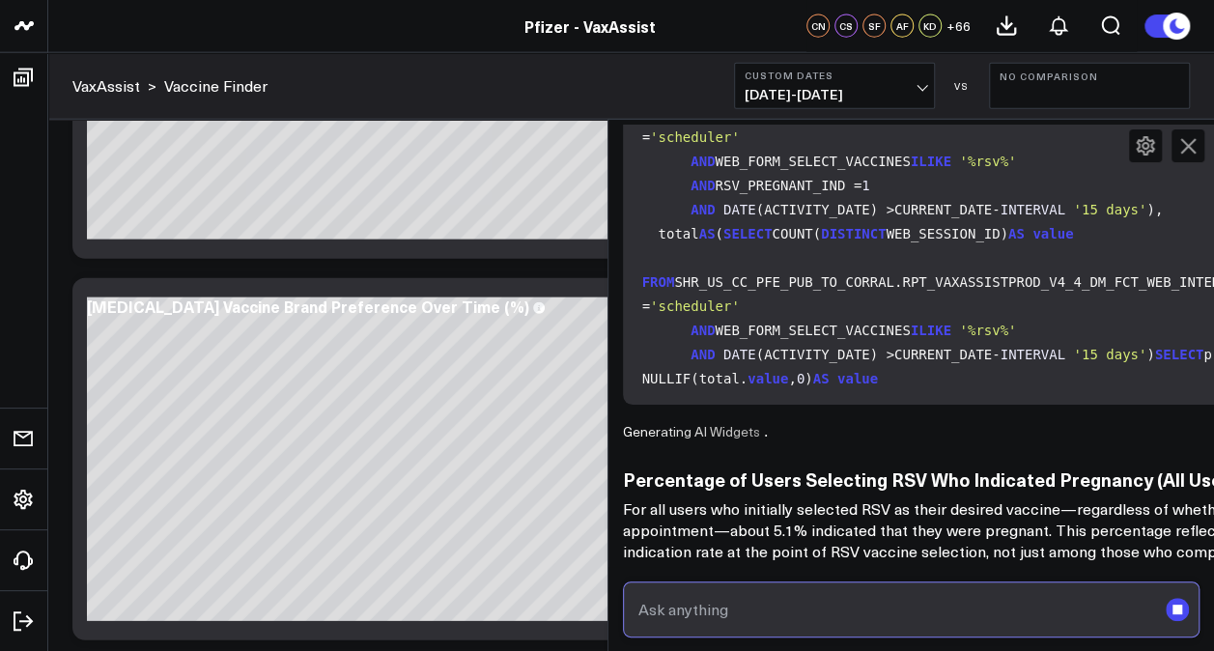
click at [754, 607] on input "text" at bounding box center [894, 609] width 523 height 35
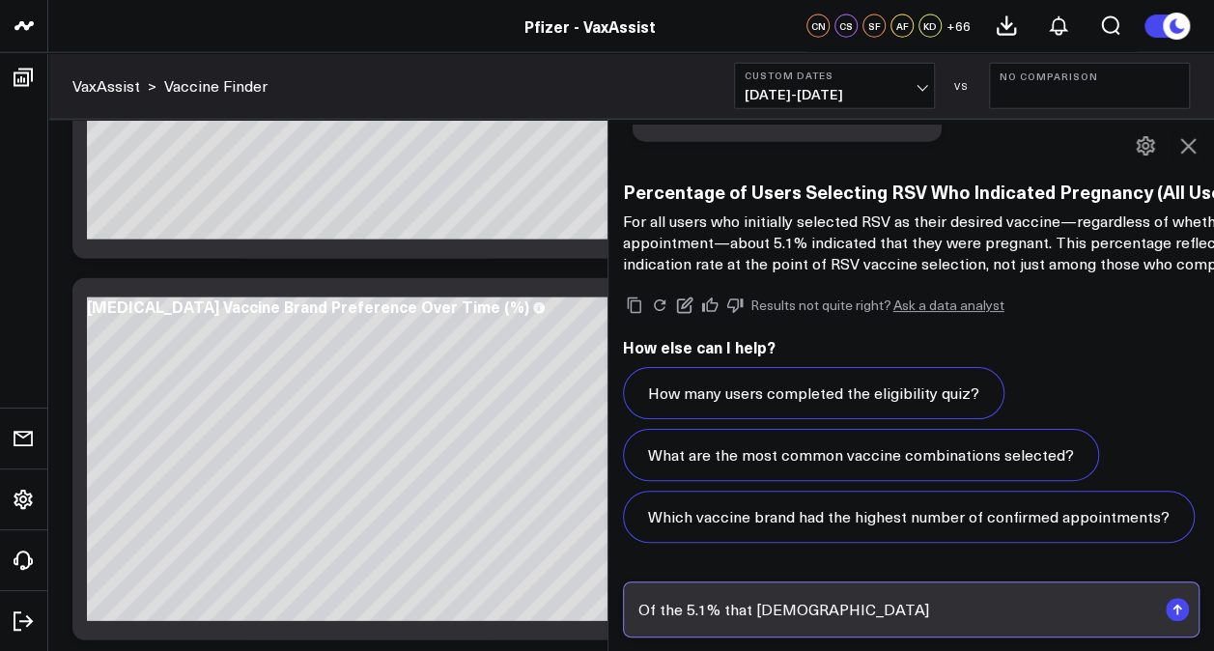
scroll to position [6003, 0]
type input "O"
type input "What was the drop off rate after the pregnancy question in the scheduler flow f…"
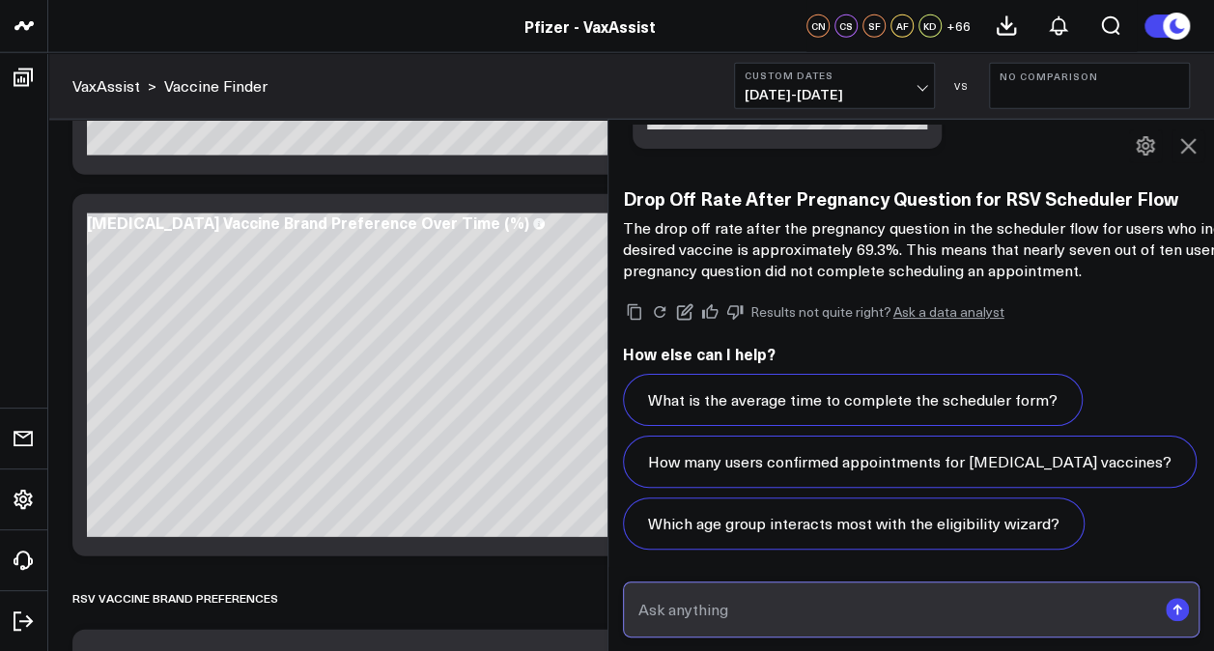
scroll to position [7774, 0]
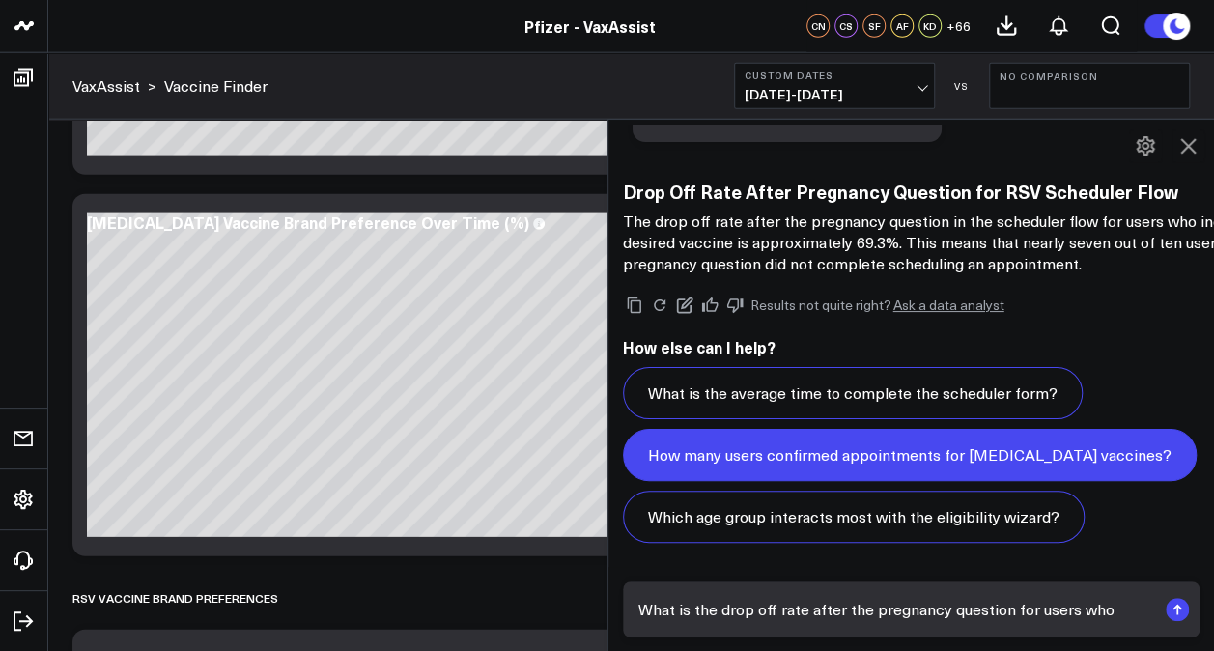
click at [1072, 455] on button "How many users confirmed appointments for [MEDICAL_DATA] vaccines?" at bounding box center [910, 455] width 574 height 52
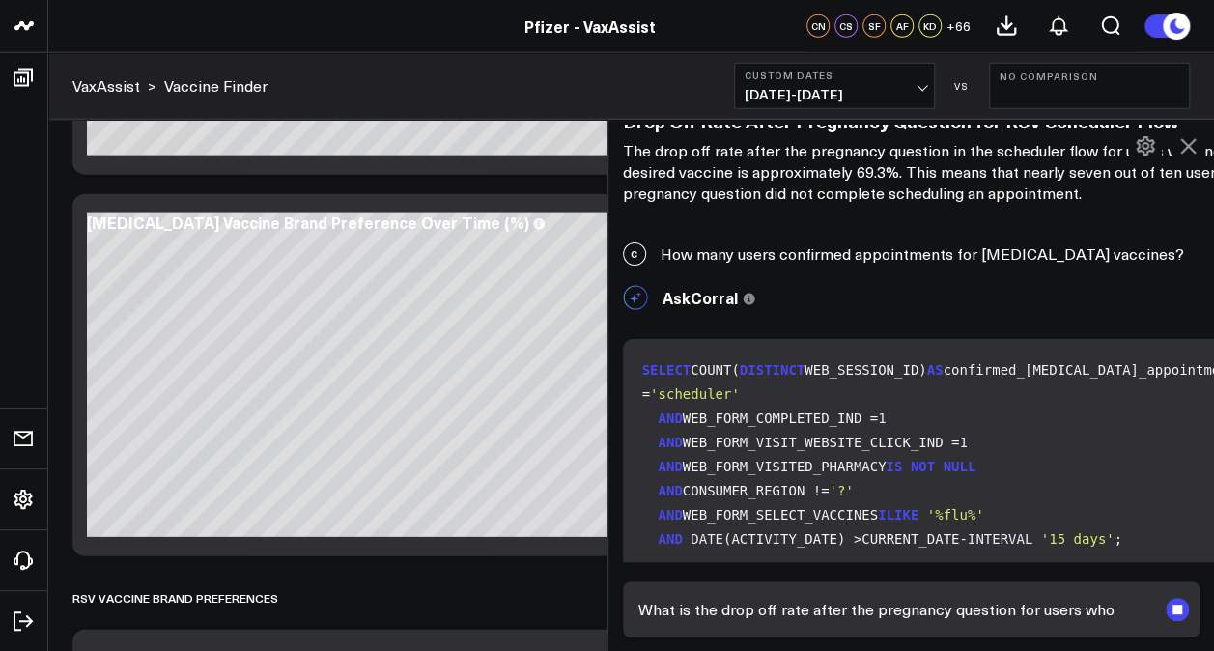
scroll to position [7780, 0]
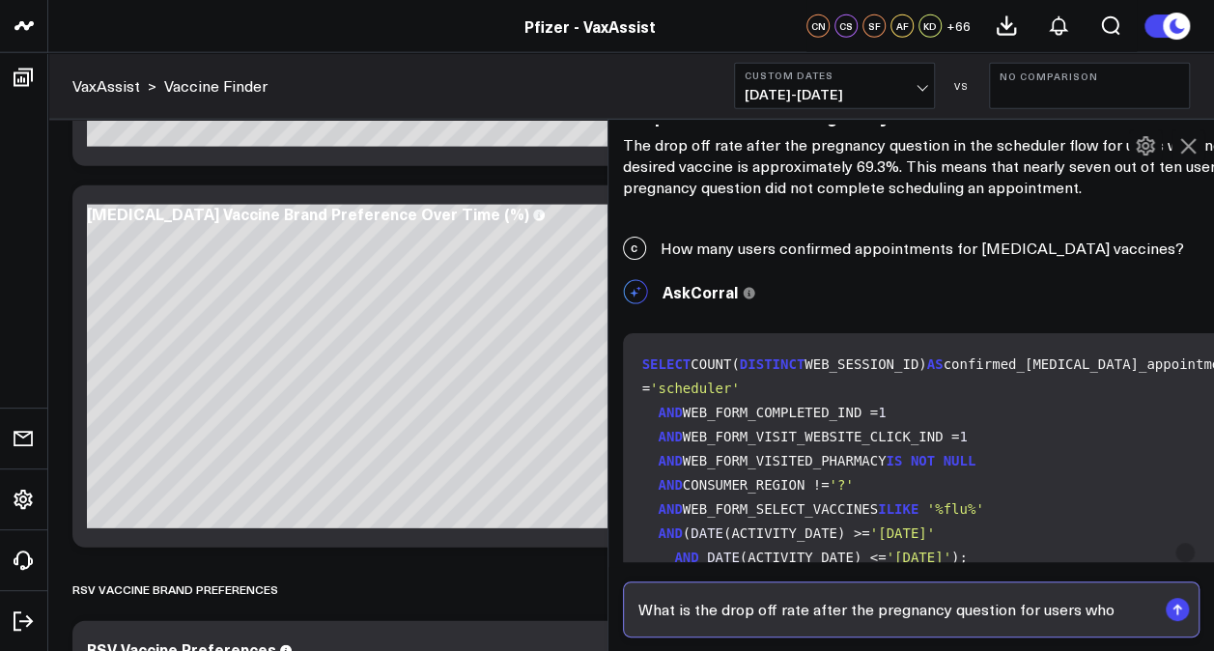
click at [1116, 617] on input "What is the drop off rate after the pregnancy question for users who" at bounding box center [894, 609] width 523 height 35
click at [1116, 616] on input "What is the drop off rate after the pregnancy question for users who" at bounding box center [894, 609] width 523 height 35
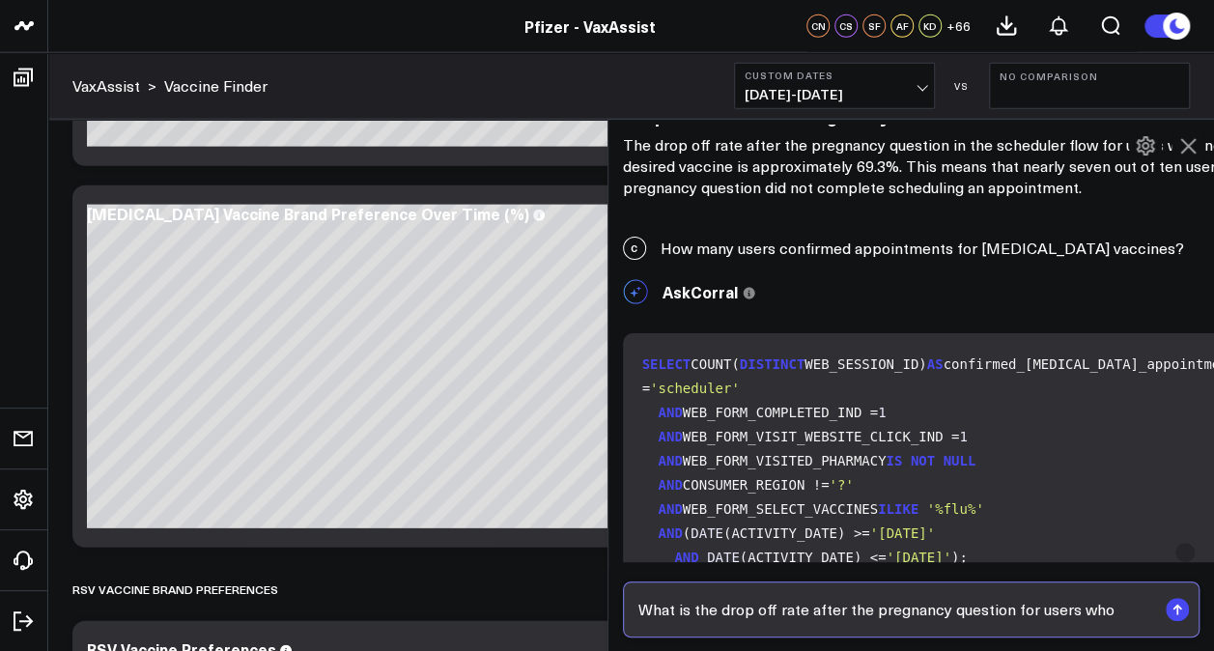
click at [1116, 616] on input "What is the drop off rate after the pregnancy question for users who" at bounding box center [894, 609] width 523 height 35
type input "What is the drop off rate after the pregnancy question for users who selected […"
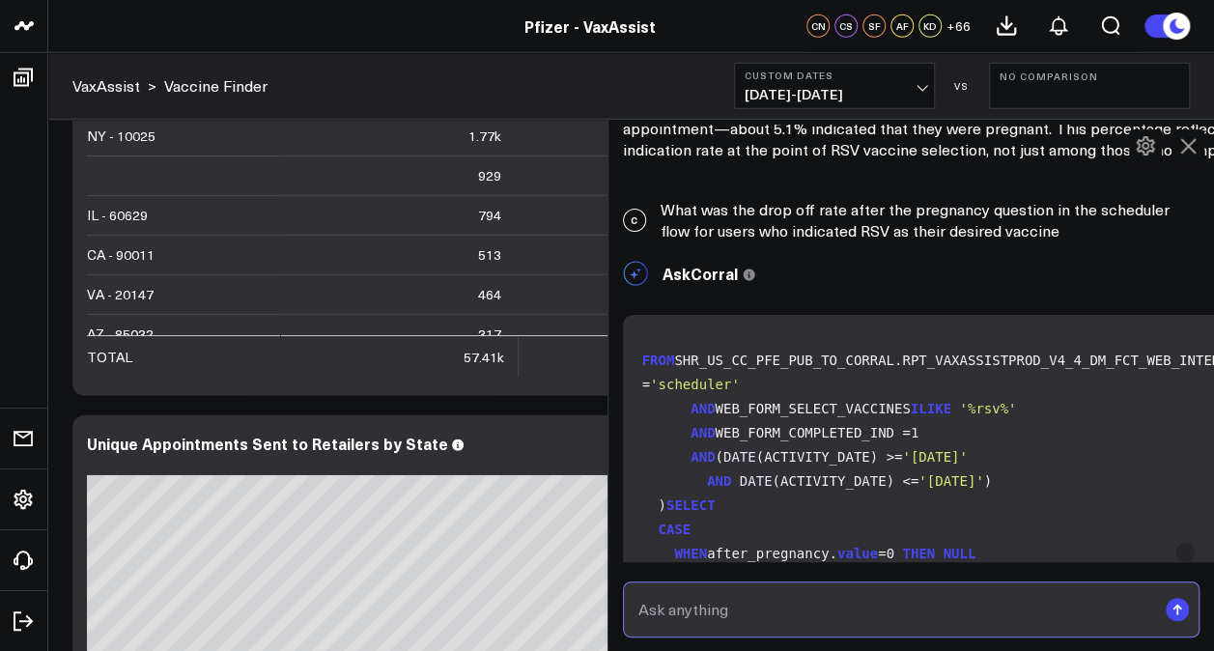
scroll to position [6070, 0]
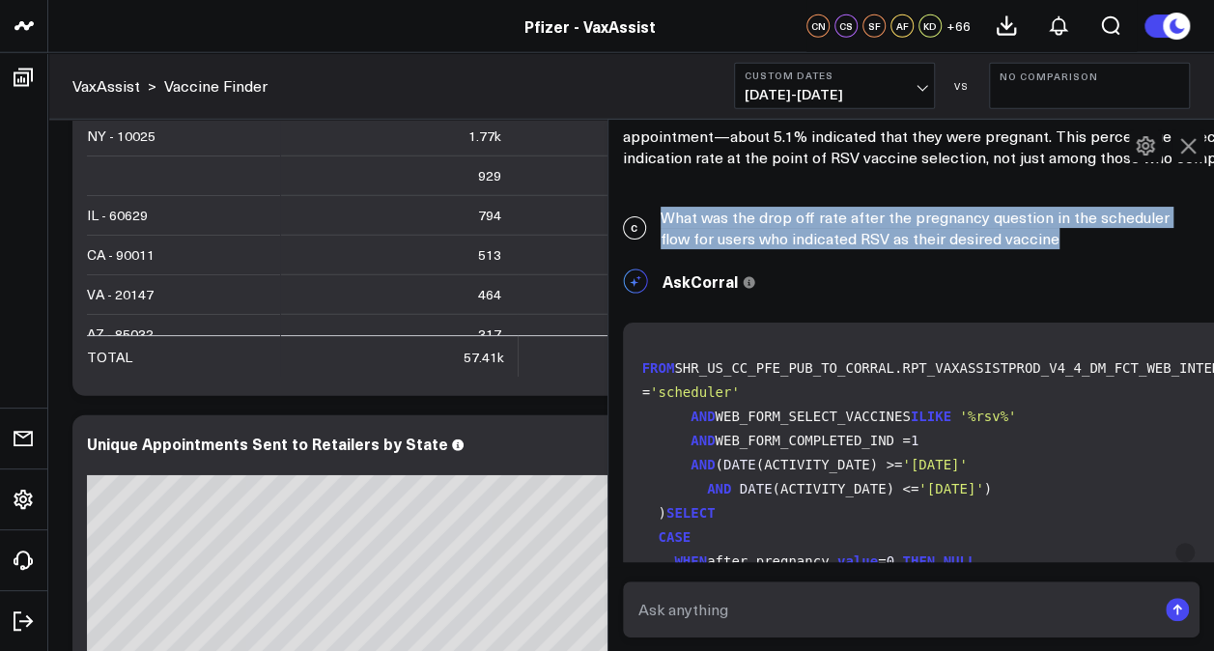
drag, startPoint x: 1030, startPoint y: 289, endPoint x: 1072, endPoint y: 286, distance: 41.6
click at [1072, 259] on div "C What was the drop off rate after the pregnancy question in the scheduler flow…" at bounding box center [911, 228] width 606 height 62
drag, startPoint x: 1072, startPoint y: 286, endPoint x: 1025, endPoint y: 286, distance: 46.3
copy div "What was the drop off rate after the pregnancy question in the scheduler flow f…"
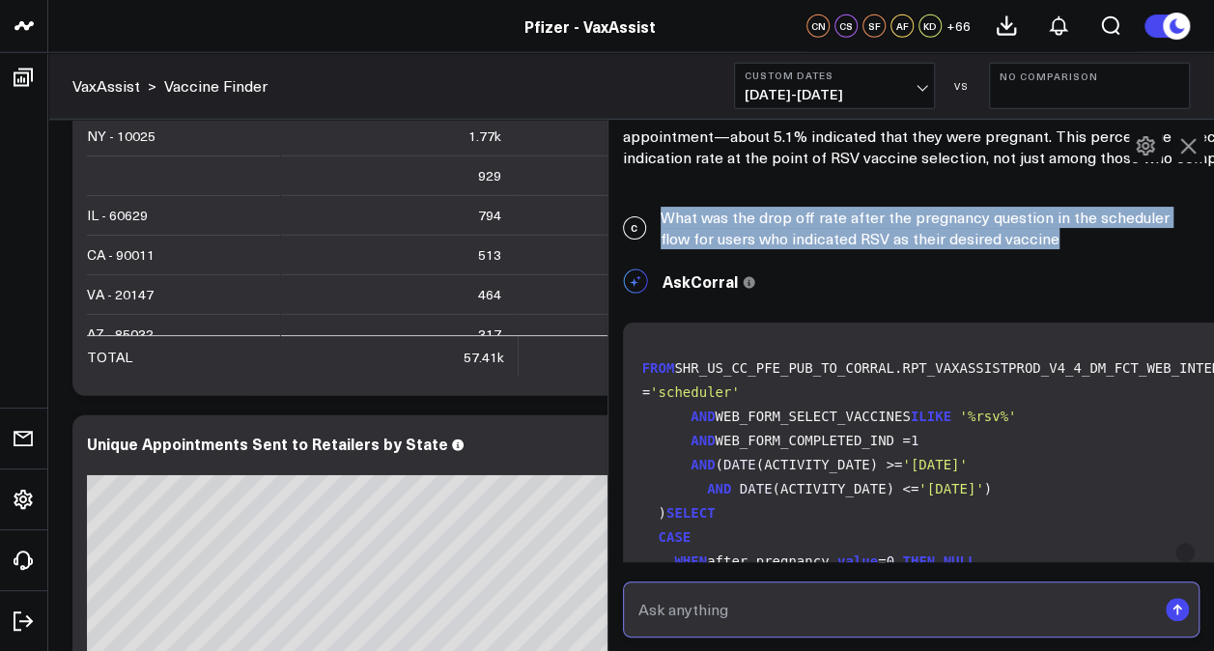
click at [703, 597] on input "text" at bounding box center [894, 609] width 523 height 35
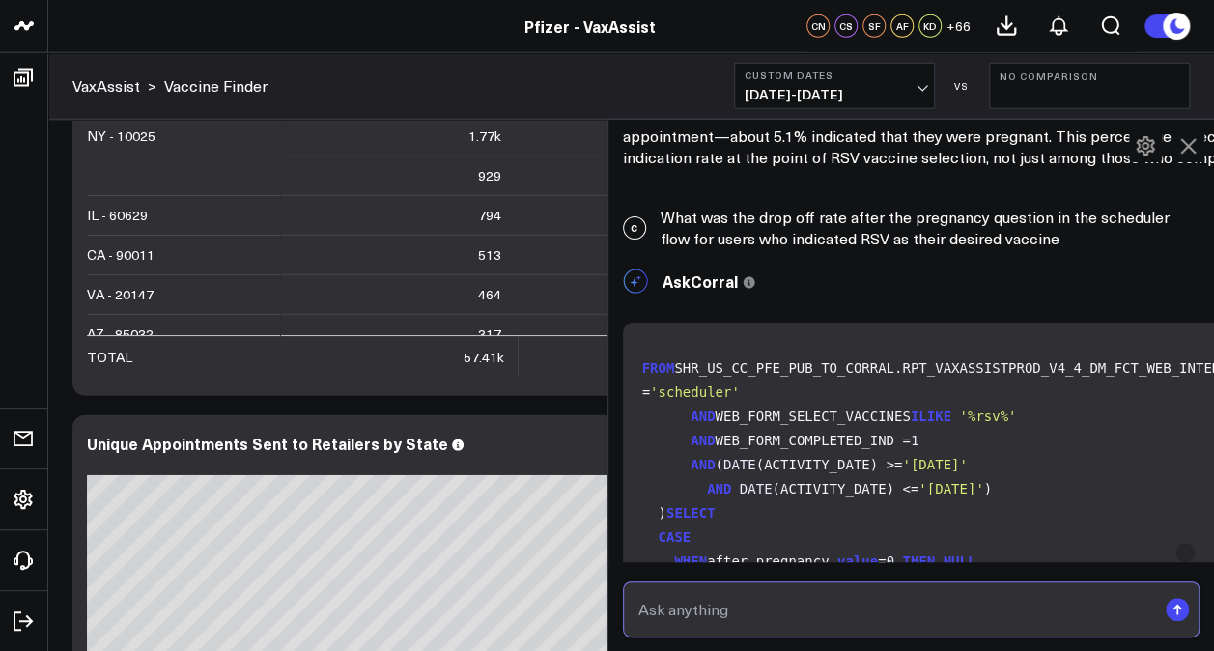
paste input "What was the drop off rate after the pregnancy question in the scheduler flow f…"
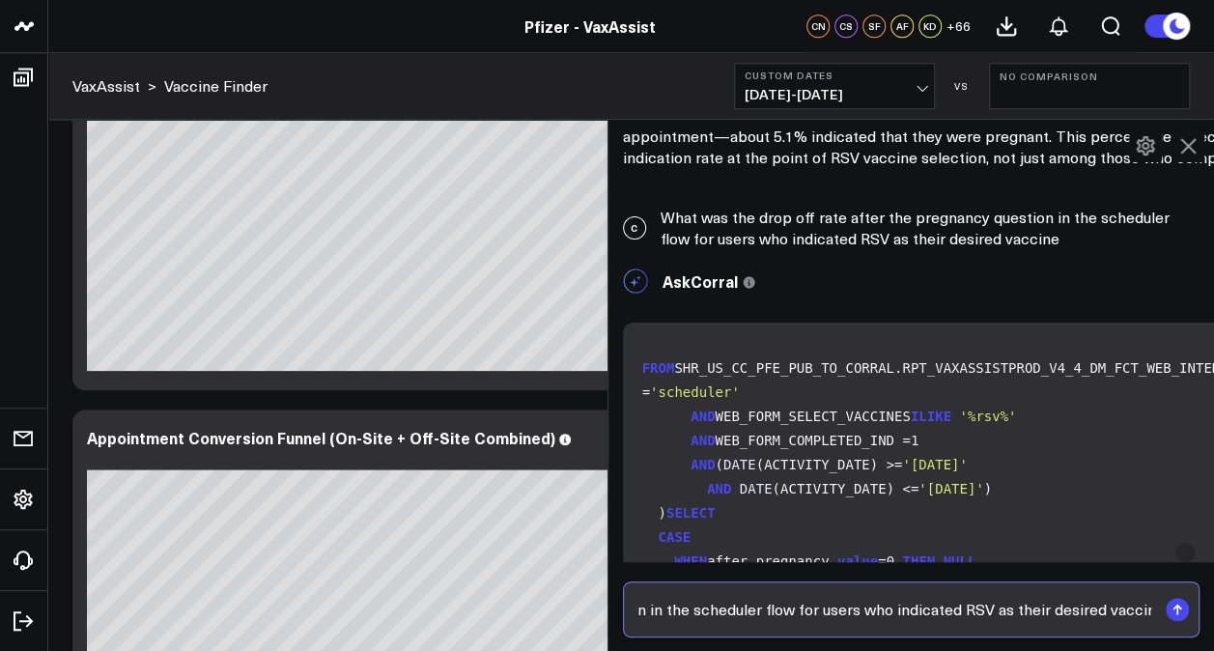
scroll to position [838, 0]
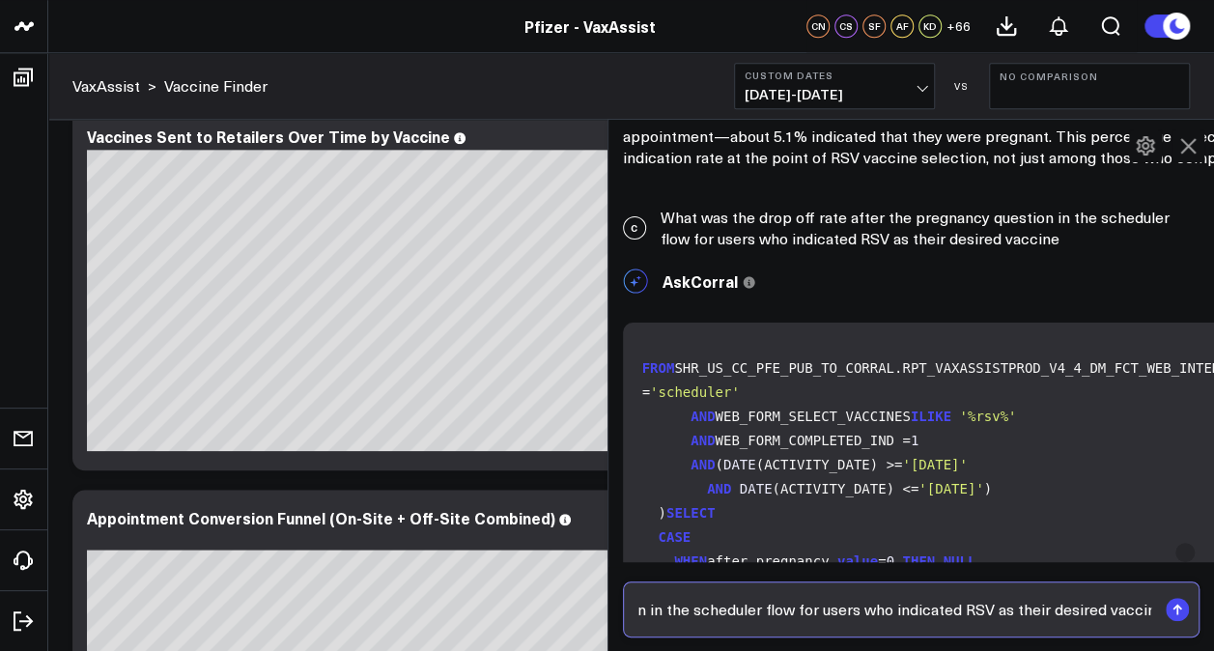
click at [985, 609] on input "What was the drop off rate after the pregnancy question in the scheduler flow f…" at bounding box center [894, 609] width 523 height 35
type input "What was the drop off rate after the pregnancy question in the scheduler flow f…"
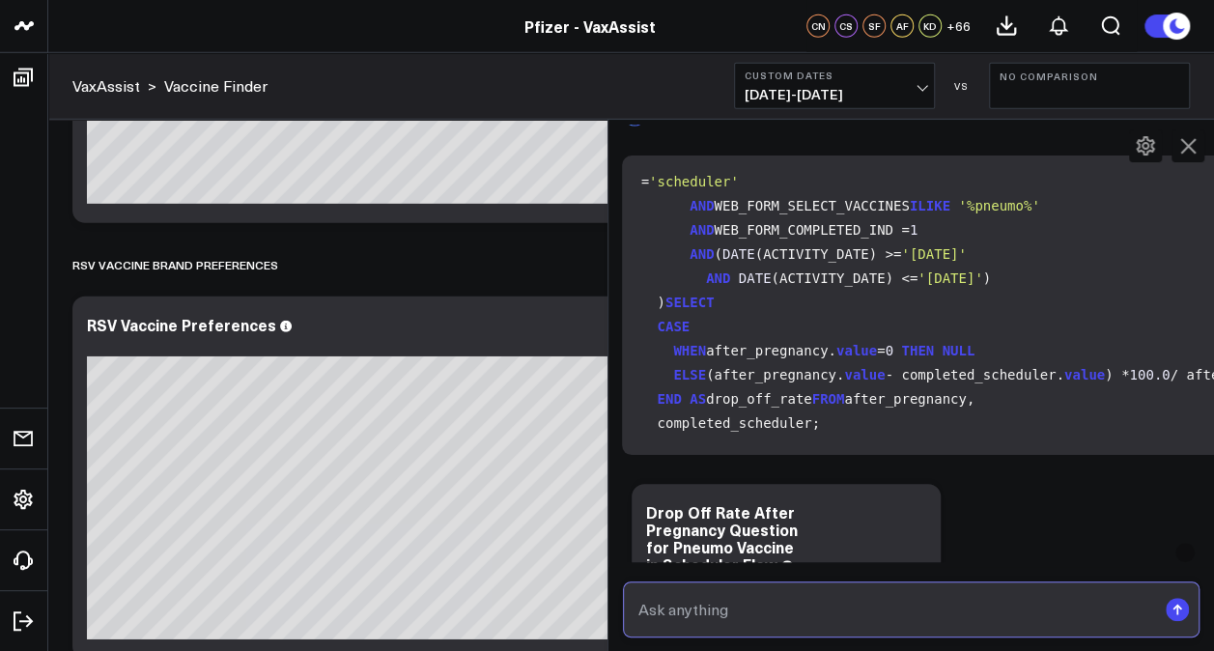
scroll to position [705, 0]
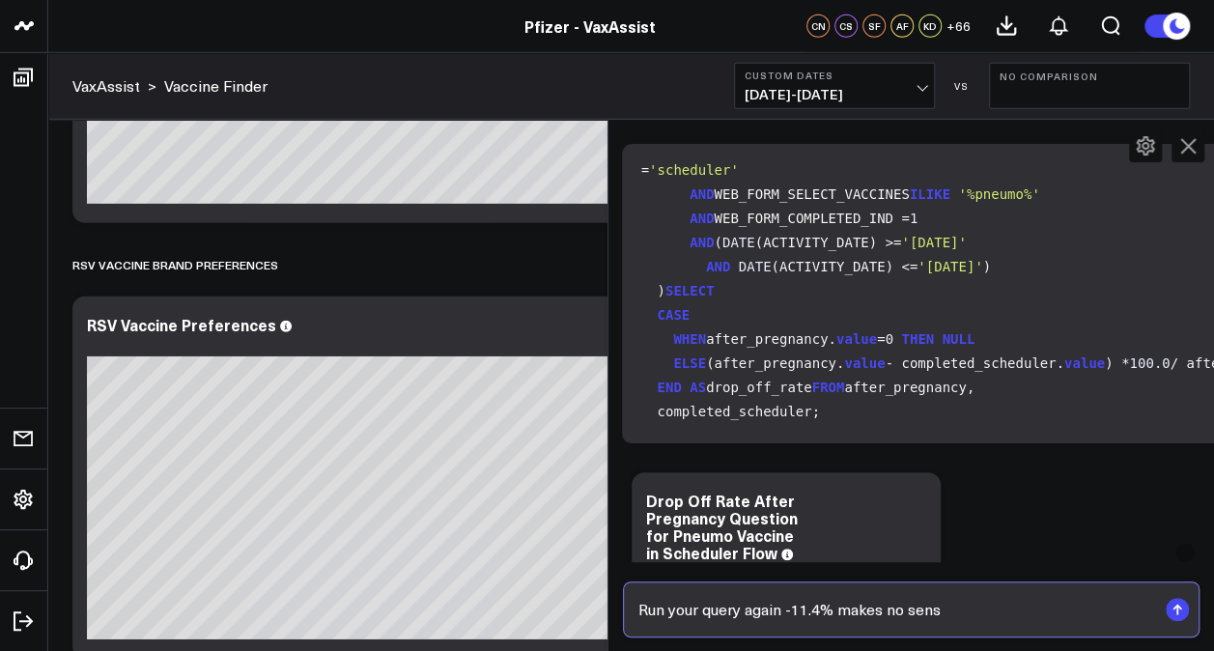
type input "Run your query again -11.4% makes no sense"
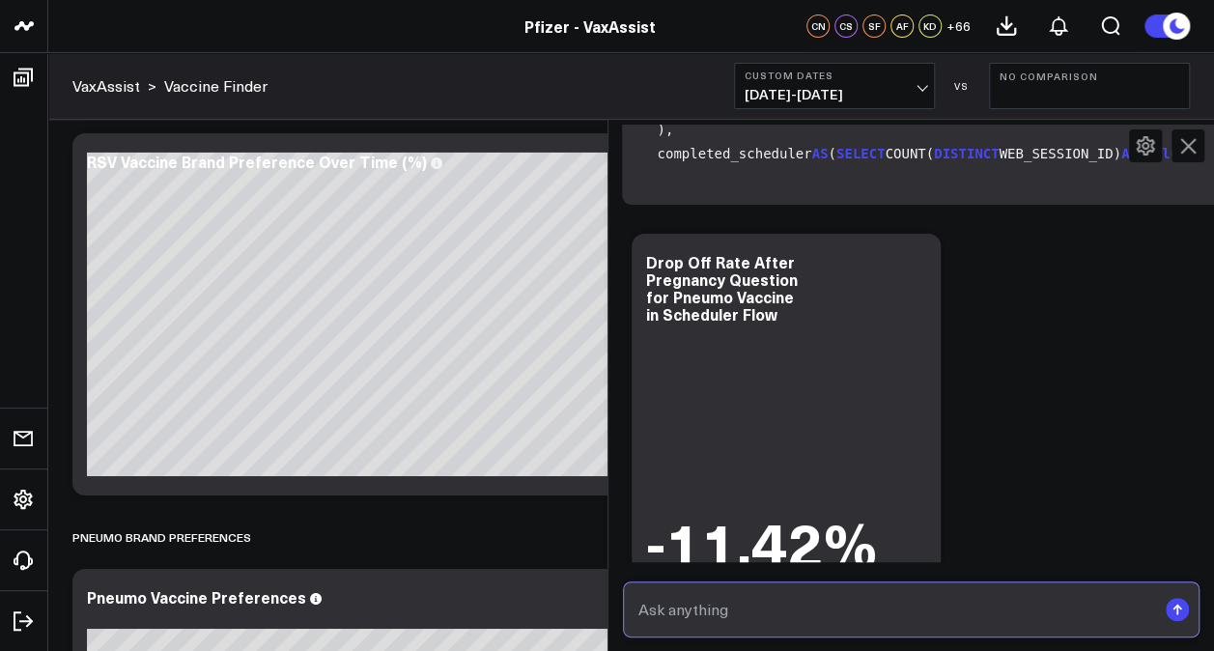
scroll to position [15632, 1]
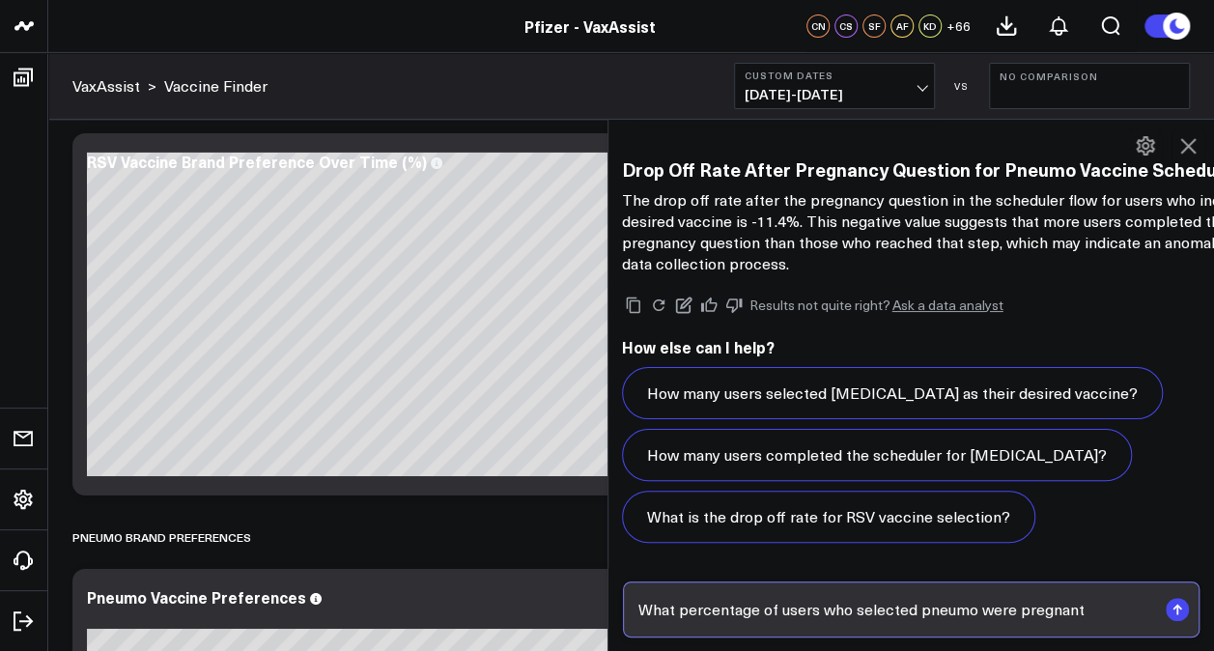
type input "What percentage of users who selected pneumo were pregnant?"
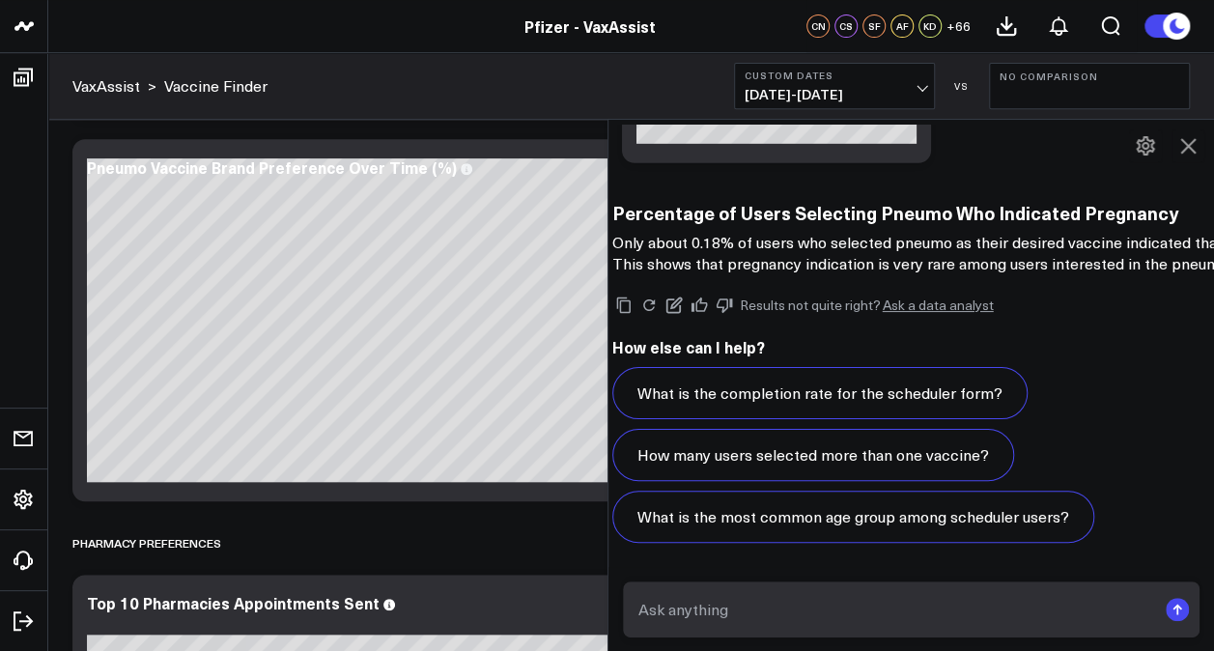
scroll to position [17363, 11]
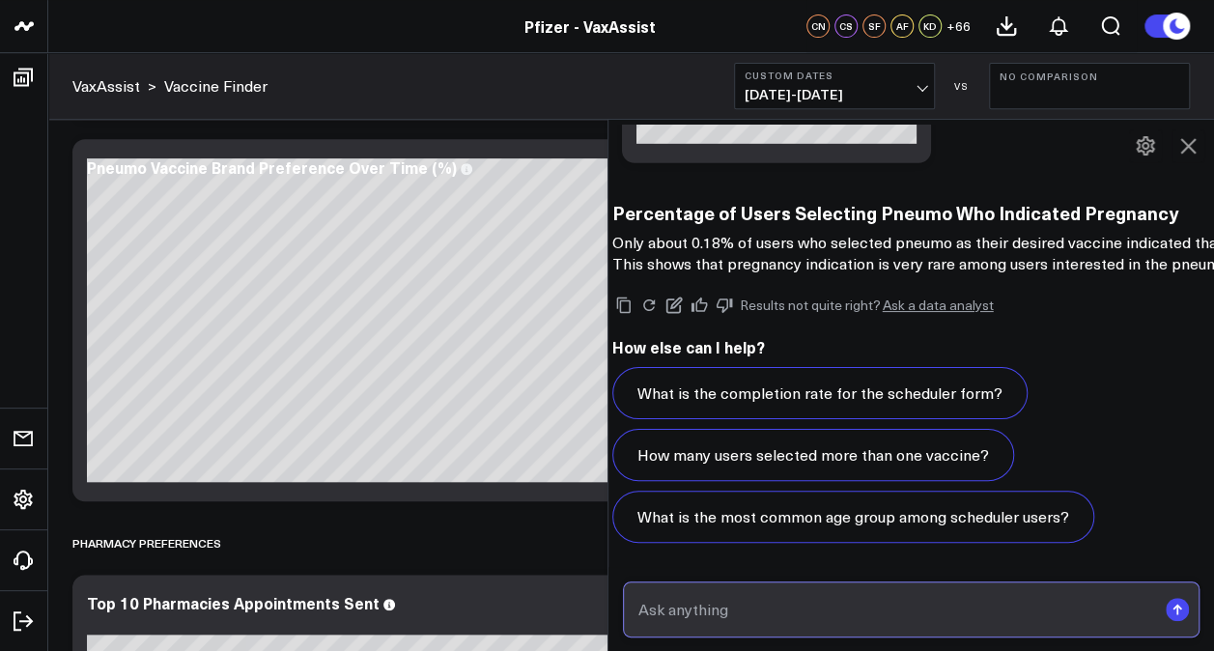
click at [715, 610] on input "text" at bounding box center [894, 609] width 523 height 35
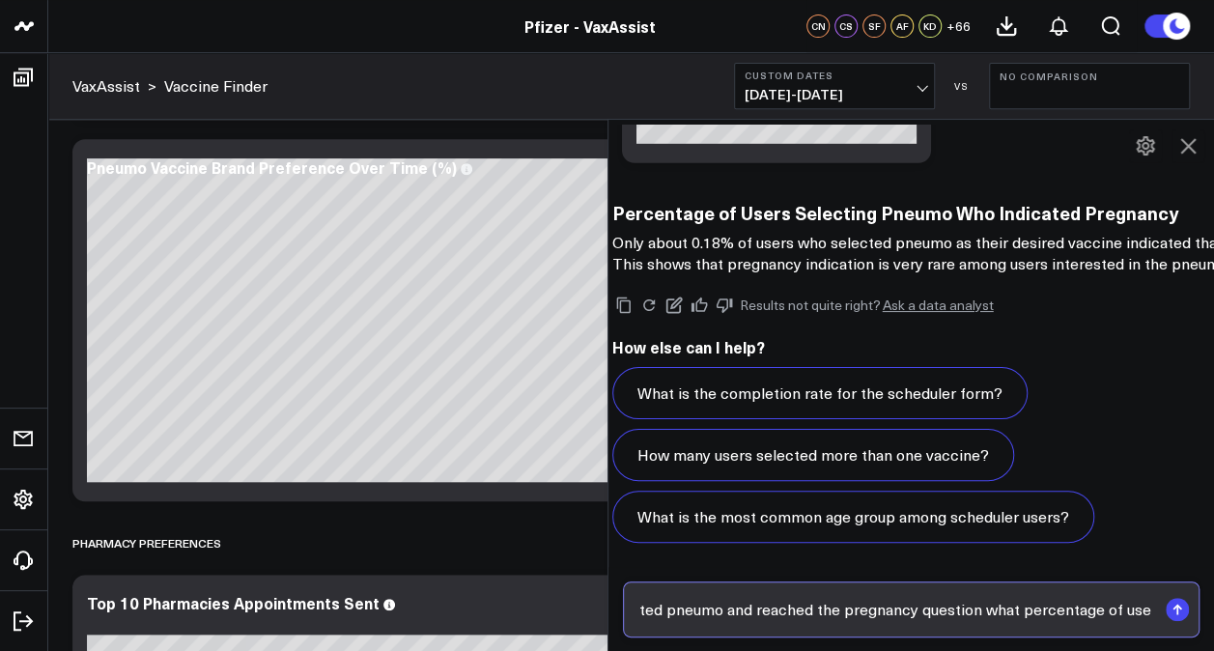
scroll to position [0, 185]
type input "Of those users that selected pneumo and reached the pregnancy question what per…"
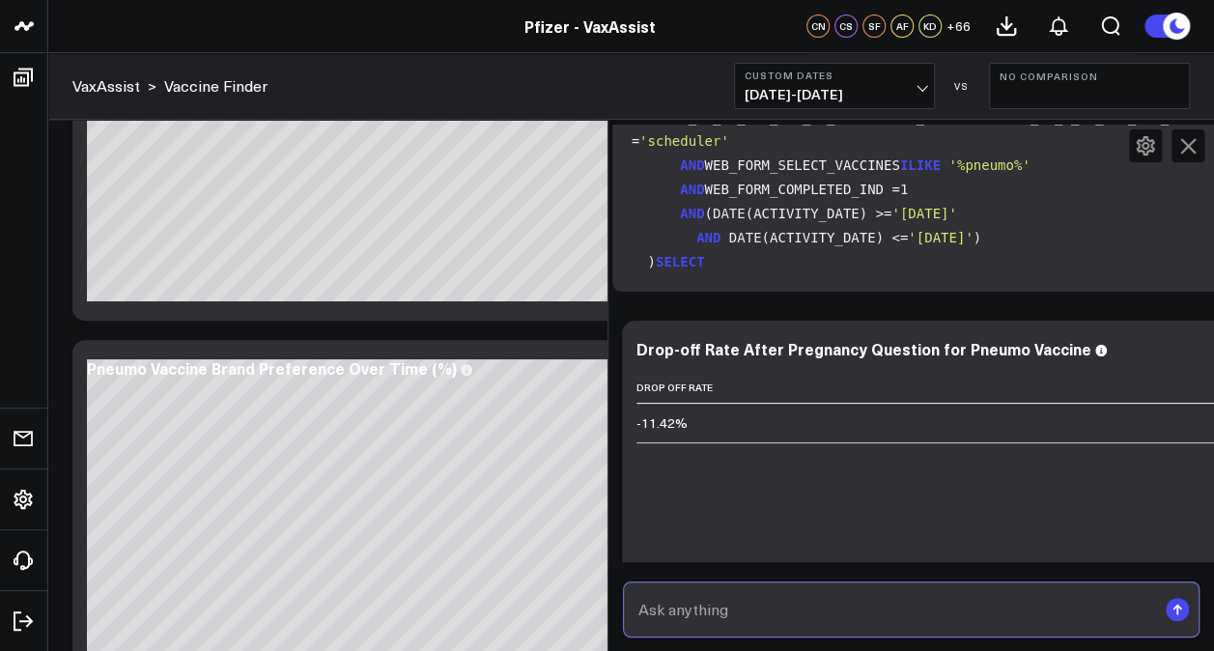
scroll to position [191, 0]
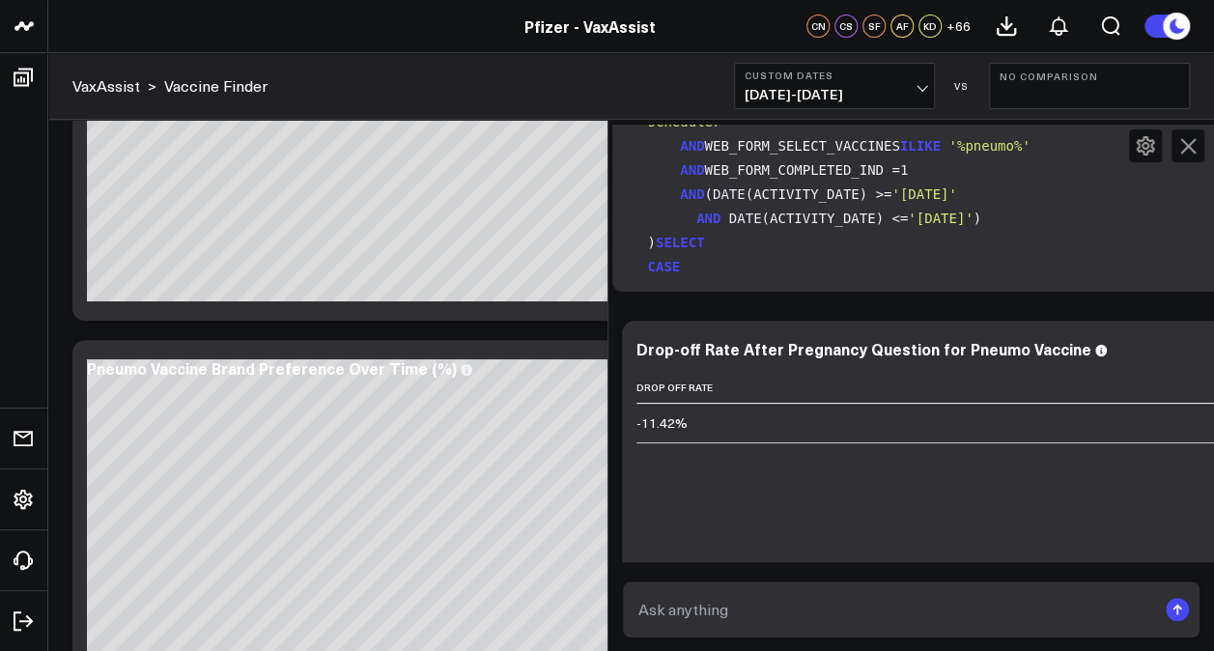
drag, startPoint x: 715, startPoint y: 259, endPoint x: 910, endPoint y: 268, distance: 195.3
click at [910, 268] on code "WITH after_pregnancy AS ( SELECT COUNT( DISTINCT WEB_SESSION_ID) AS value FROM …" at bounding box center [1022, 97] width 781 height 555
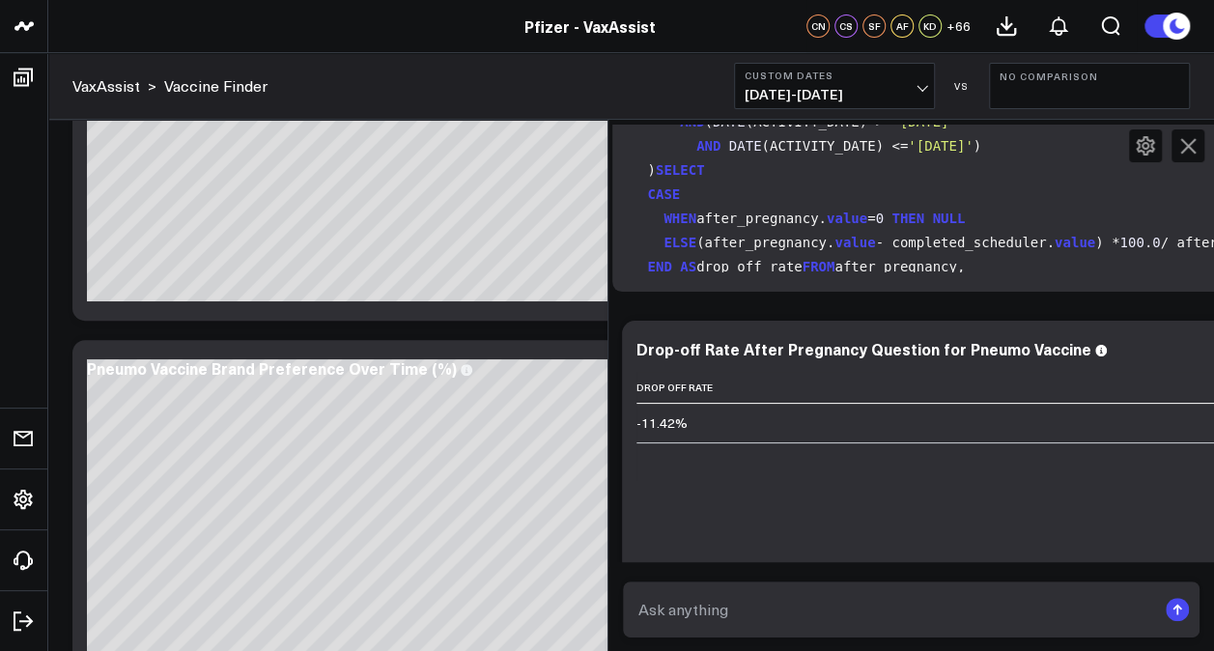
scroll to position [144, 0]
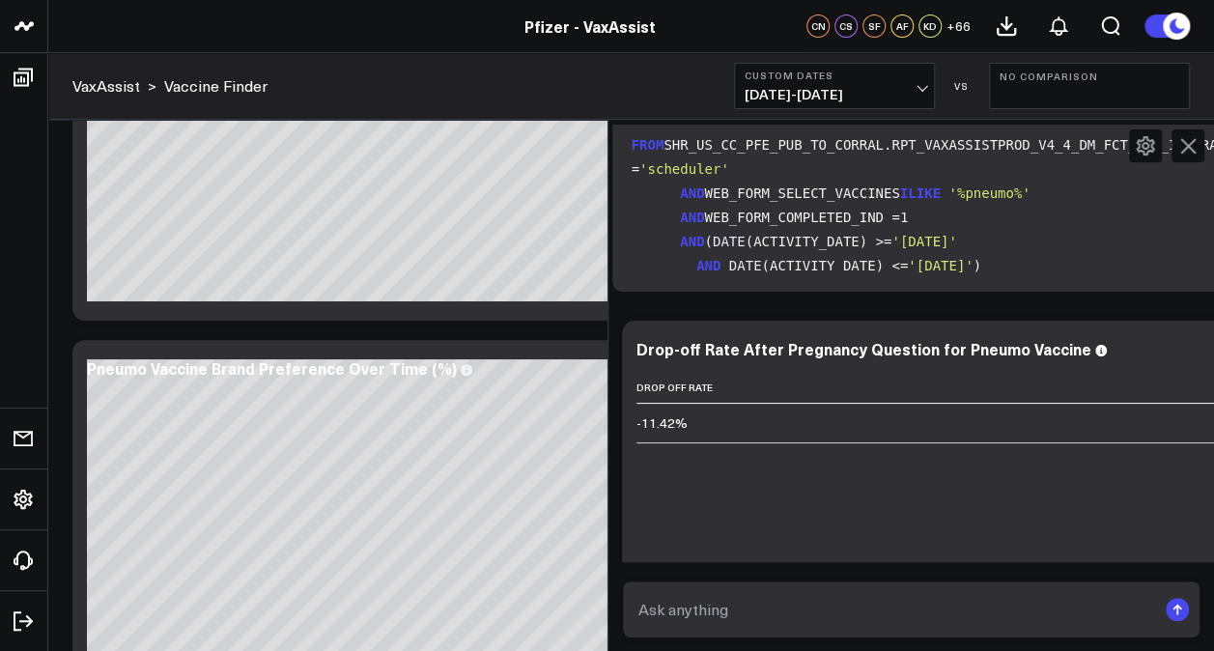
click at [799, 344] on code "WITH after_pregnancy AS ( SELECT COUNT( DISTINCT WEB_SESSION_ID) AS value FROM …" at bounding box center [1022, 145] width 781 height 555
drag, startPoint x: 942, startPoint y: 309, endPoint x: 801, endPoint y: 306, distance: 141.0
click at [801, 306] on code "WITH after_pregnancy AS ( SELECT COUNT( DISTINCT WEB_SESSION_ID) AS value FROM …" at bounding box center [1022, 145] width 781 height 555
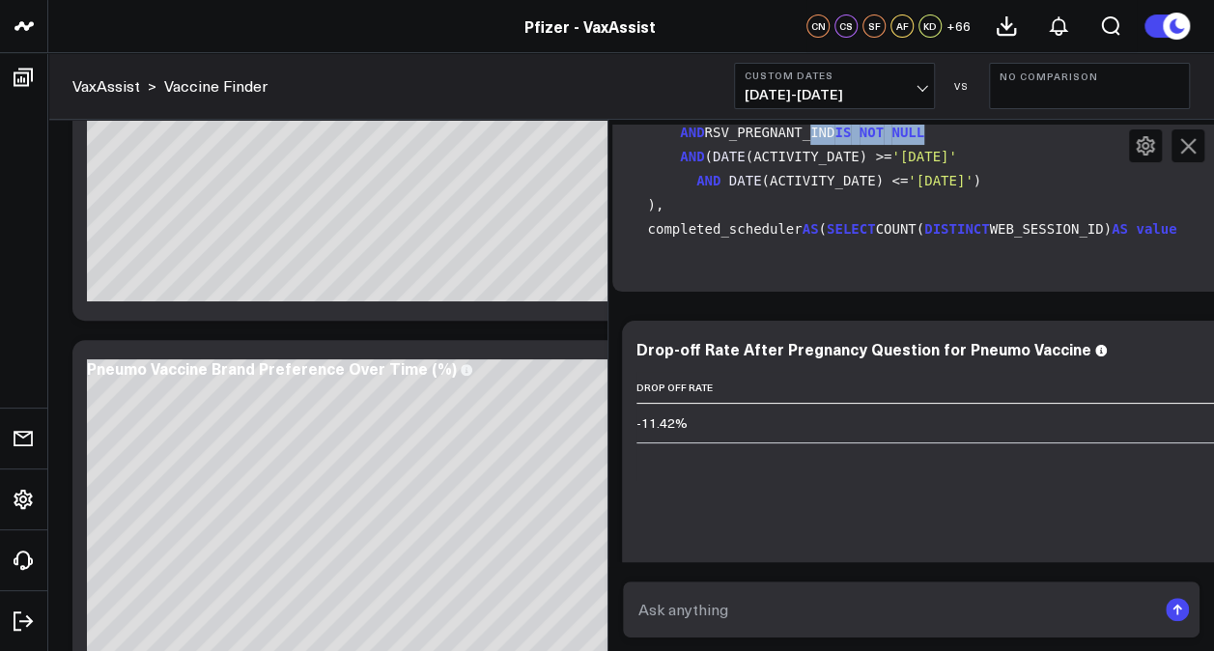
scroll to position [11, 0]
drag, startPoint x: 801, startPoint y: 306, endPoint x: 964, endPoint y: 345, distance: 166.8
click at [964, 345] on code "WITH after_pregnancy AS ( SELECT COUNT( DISTINCT WEB_SESSION_ID) AS value FROM …" at bounding box center [1022, 278] width 781 height 555
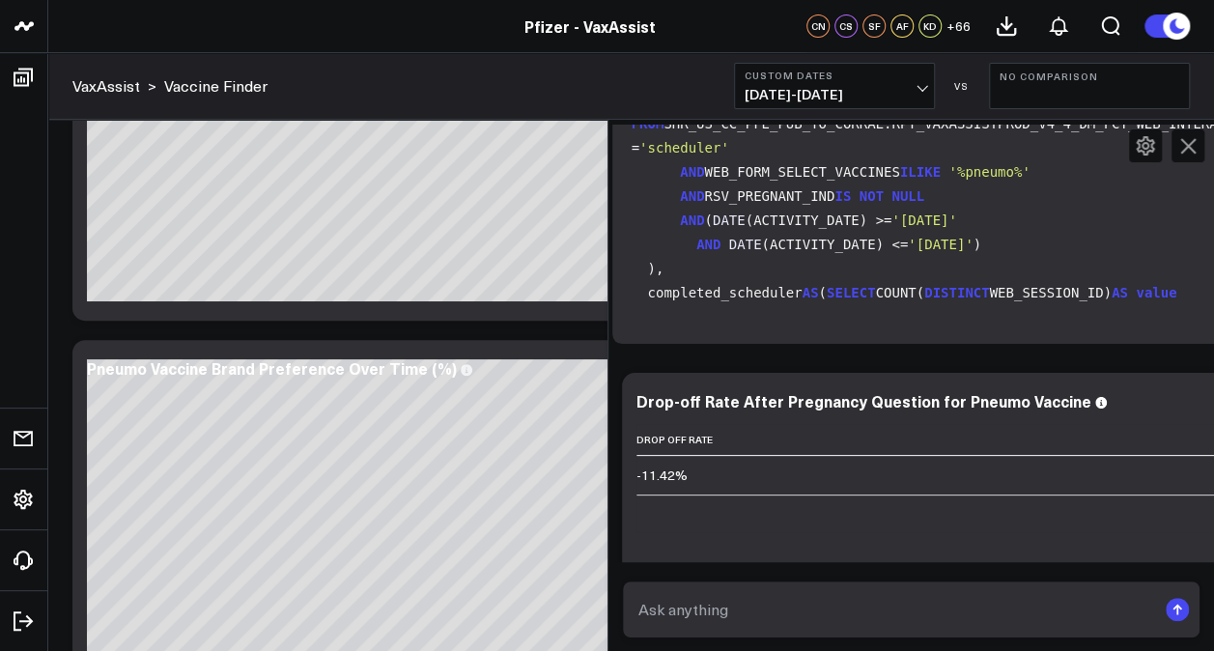
scroll to position [17509, 11]
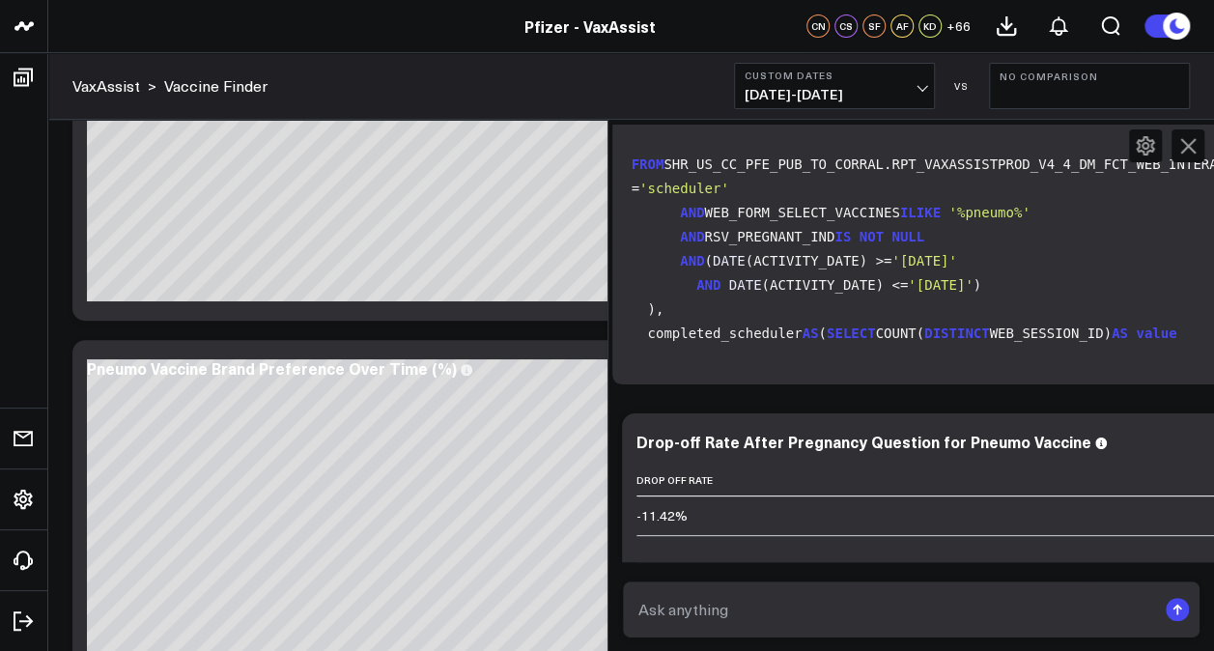
click at [742, 50] on use at bounding box center [738, 45] width 12 height 12
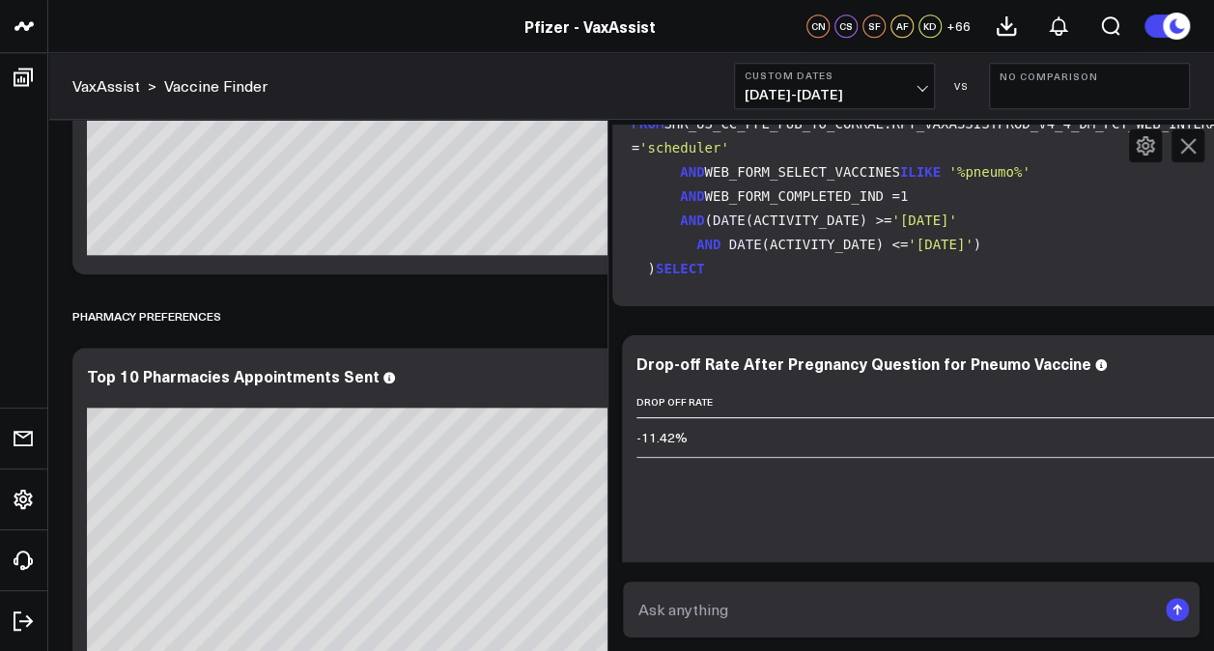
scroll to position [121, 0]
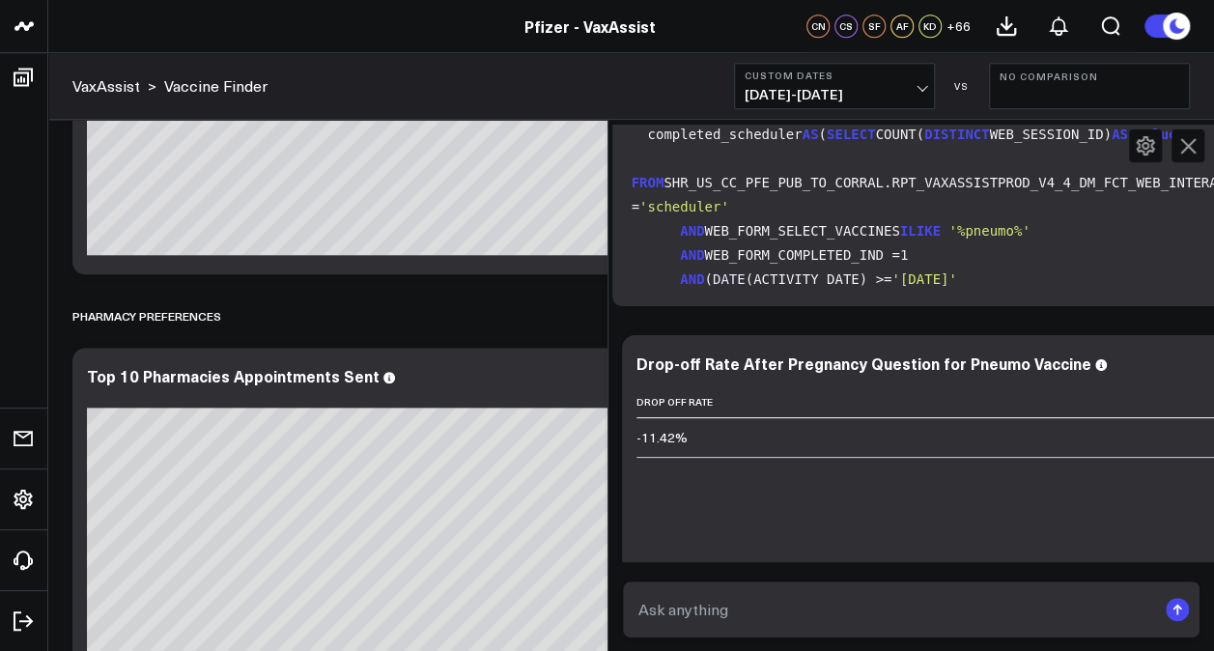
drag, startPoint x: 937, startPoint y: 352, endPoint x: 678, endPoint y: 344, distance: 258.9
click at [678, 344] on code "WITH after_pregnancy AS ( SELECT COUNT( DISTINCT WEB_SESSION_ID) AS value FROM …" at bounding box center [1022, 182] width 781 height 555
copy code "AND RSV_PREGNANT_IND IS NOT NULL"
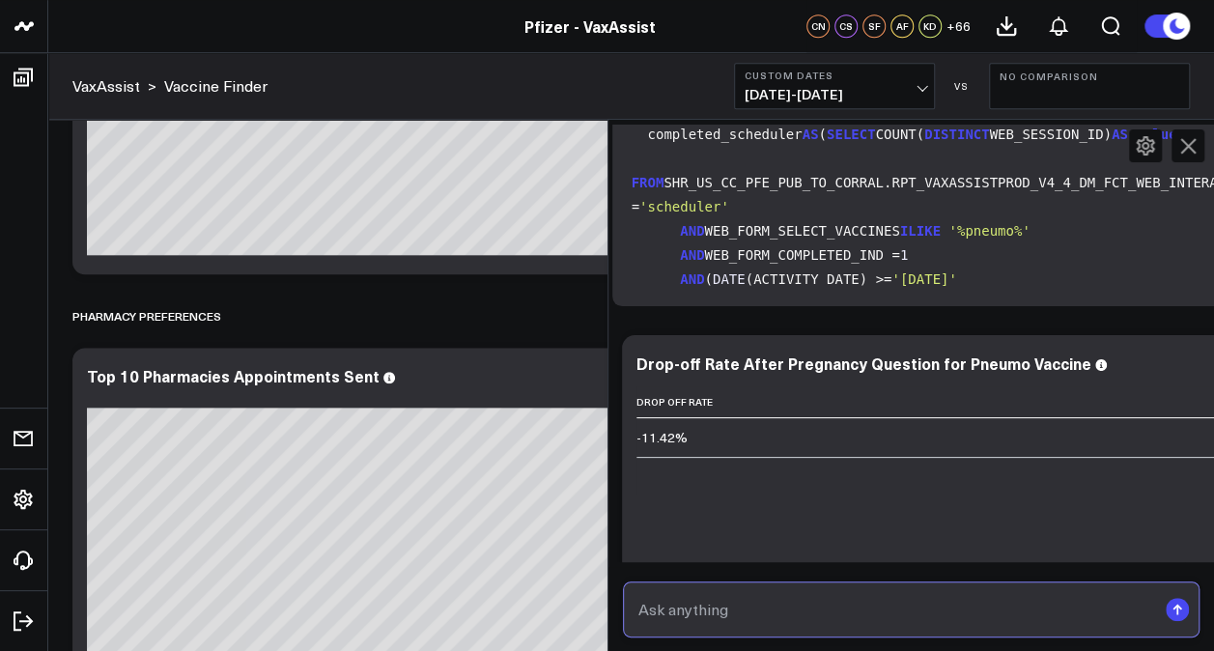
click at [764, 613] on input "text" at bounding box center [894, 609] width 523 height 35
paste input "AND RSV_PREGNANT_IND IS NOT NULL"
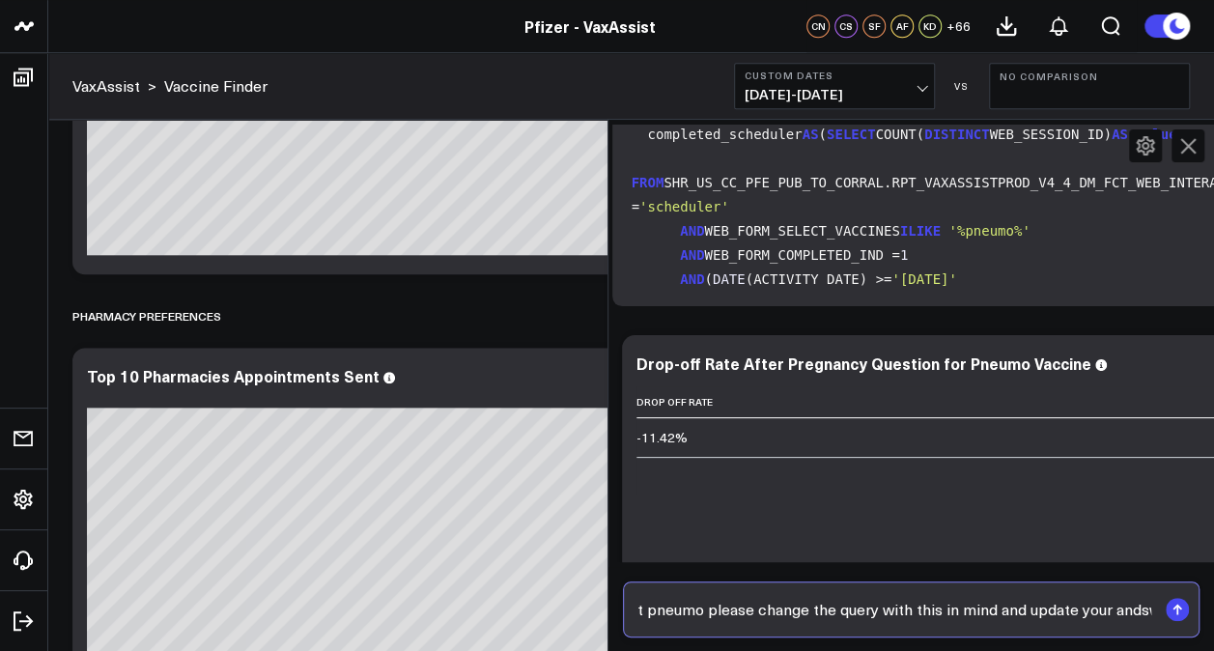
type input "I noticed in your SQL query you have AND RSV_PREGNANT_IND IS NOT NULL but remem…"
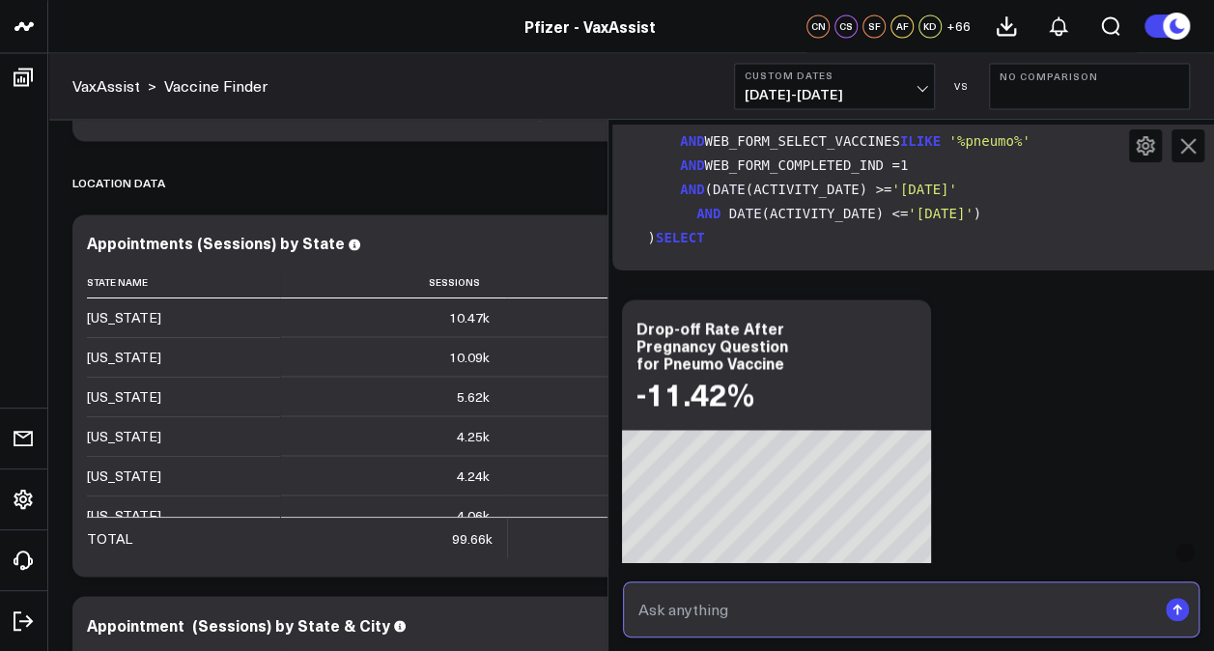
scroll to position [19533, 11]
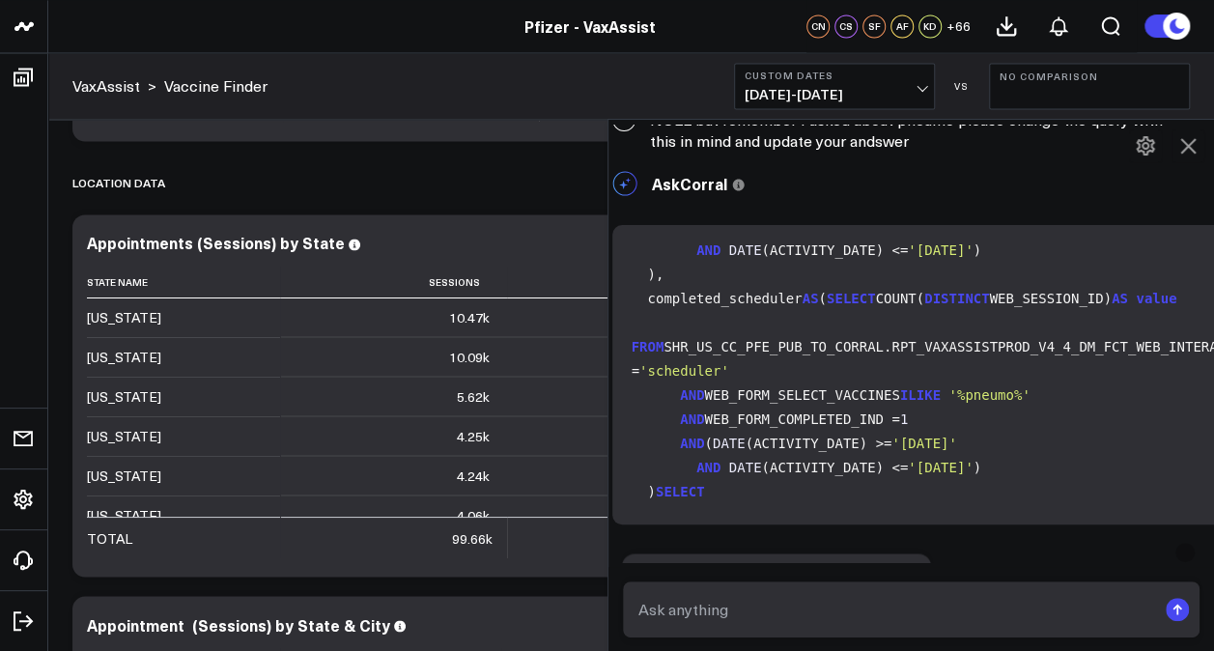
click at [1136, 149] on icon at bounding box center [1145, 145] width 18 height 19
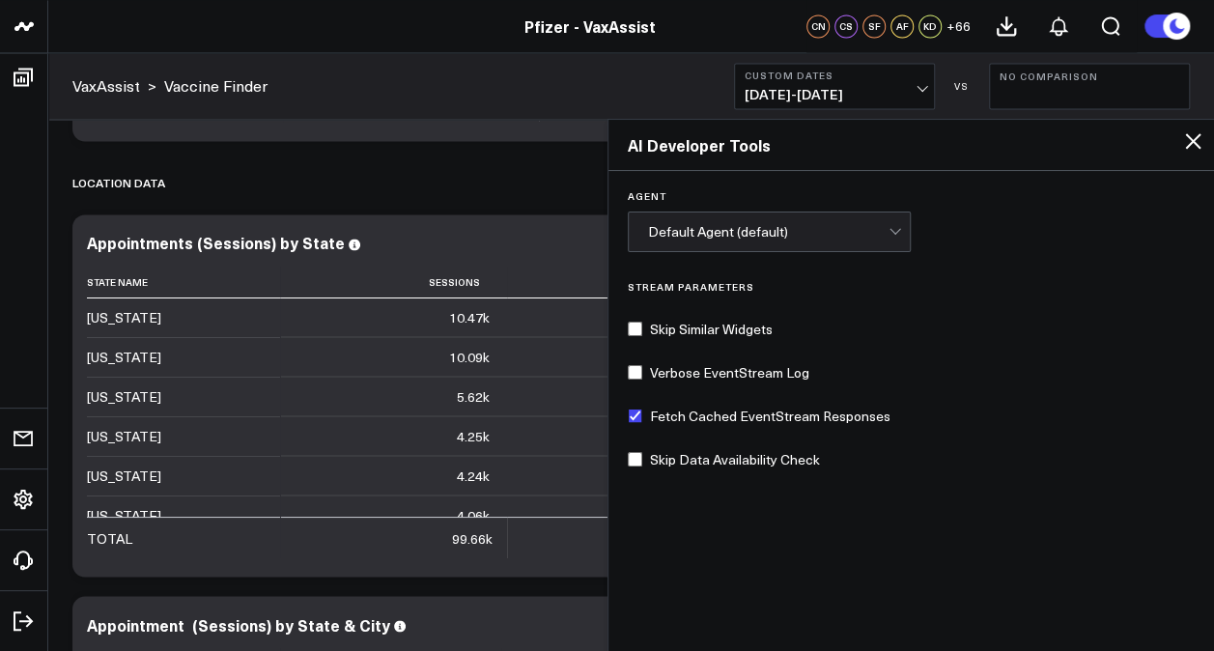
click at [640, 368] on input "Verbose EventStream Log" at bounding box center [635, 372] width 14 height 14
checkbox input "true"
click at [755, 224] on div "Default Agent (default)" at bounding box center [768, 231] width 241 height 15
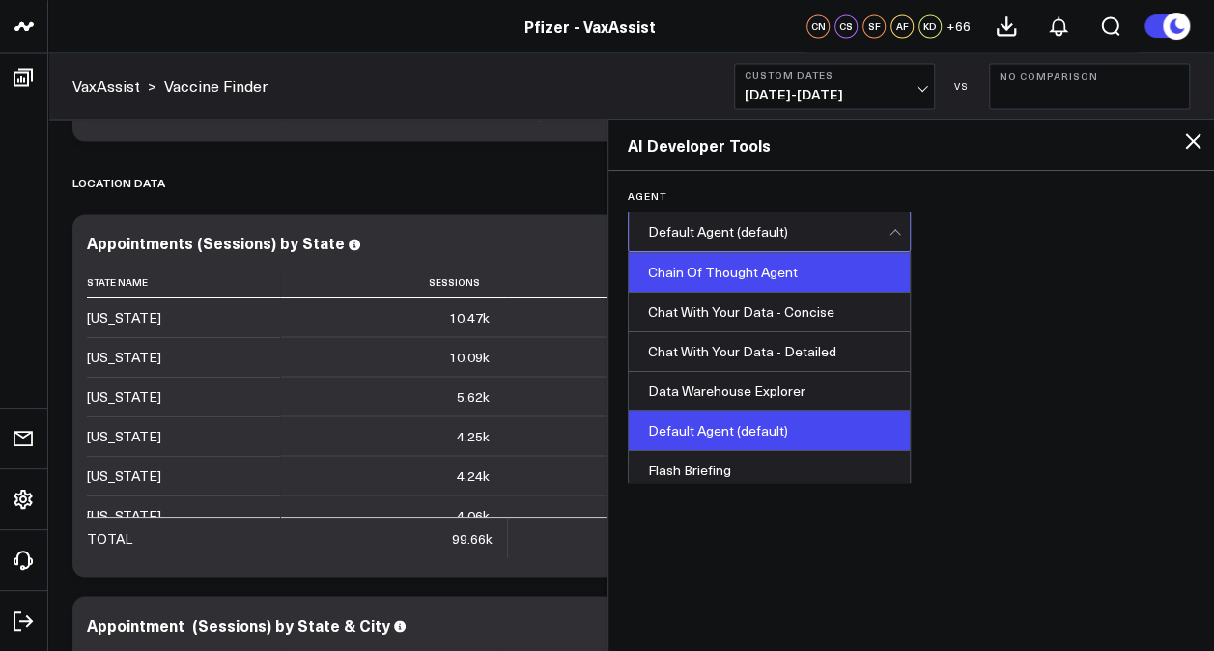
click at [814, 259] on div "Chain Of Thought Agent" at bounding box center [770, 273] width 282 height 40
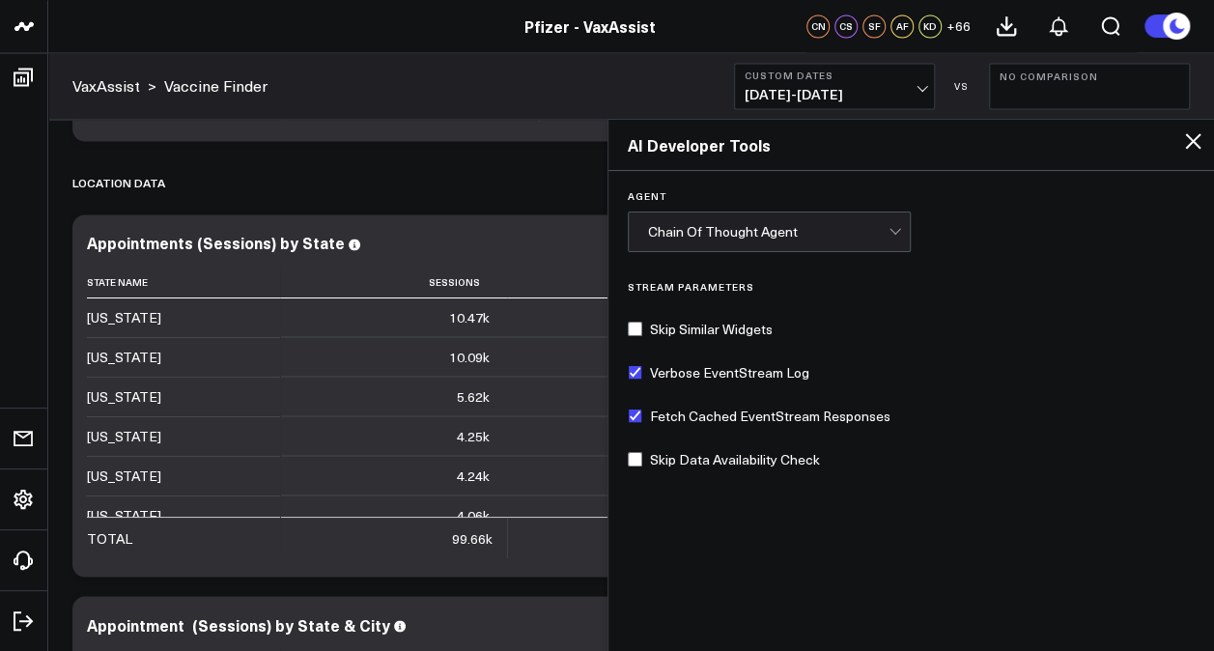
click at [1193, 135] on icon at bounding box center [1192, 140] width 23 height 23
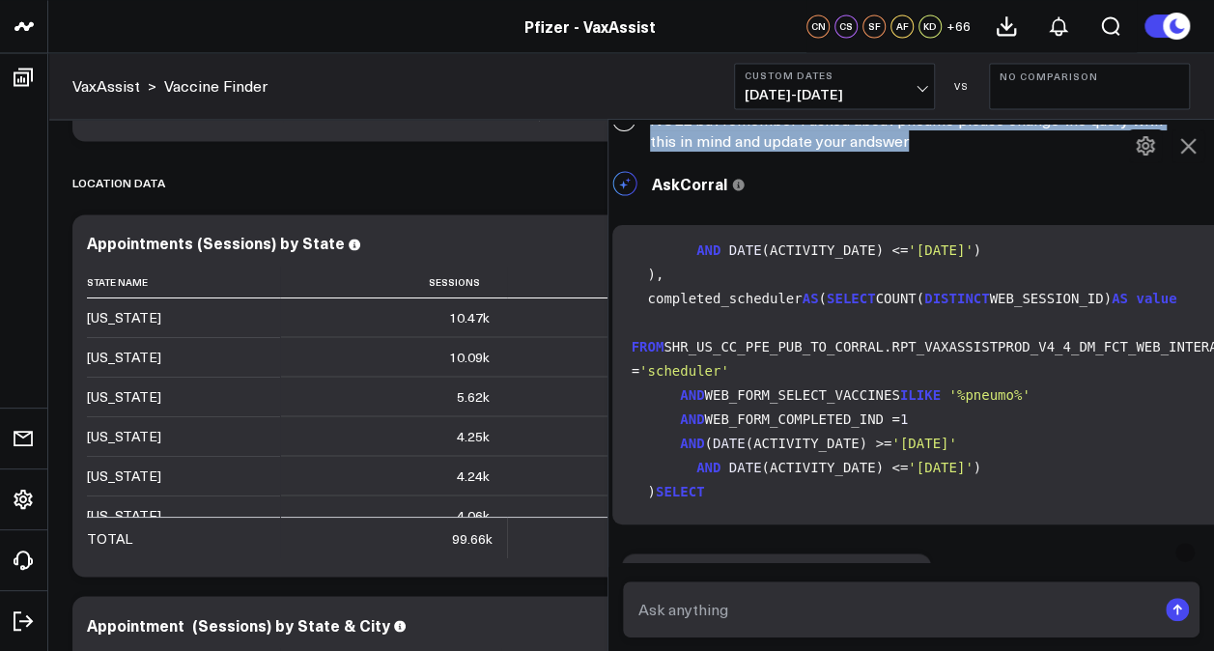
drag, startPoint x: 932, startPoint y: 355, endPoint x: 651, endPoint y: 303, distance: 285.8
click at [651, 161] on div "C I noticed in your SQL query you have AND RSV_PREGNANT_IND IS NOT NULL but rem…" at bounding box center [901, 119] width 606 height 83
drag, startPoint x: 651, startPoint y: 303, endPoint x: 759, endPoint y: 339, distance: 113.9
copy div "I noticed in your SQL query you have AND RSV_PREGNANT_IND IS NOT NULL but remem…"
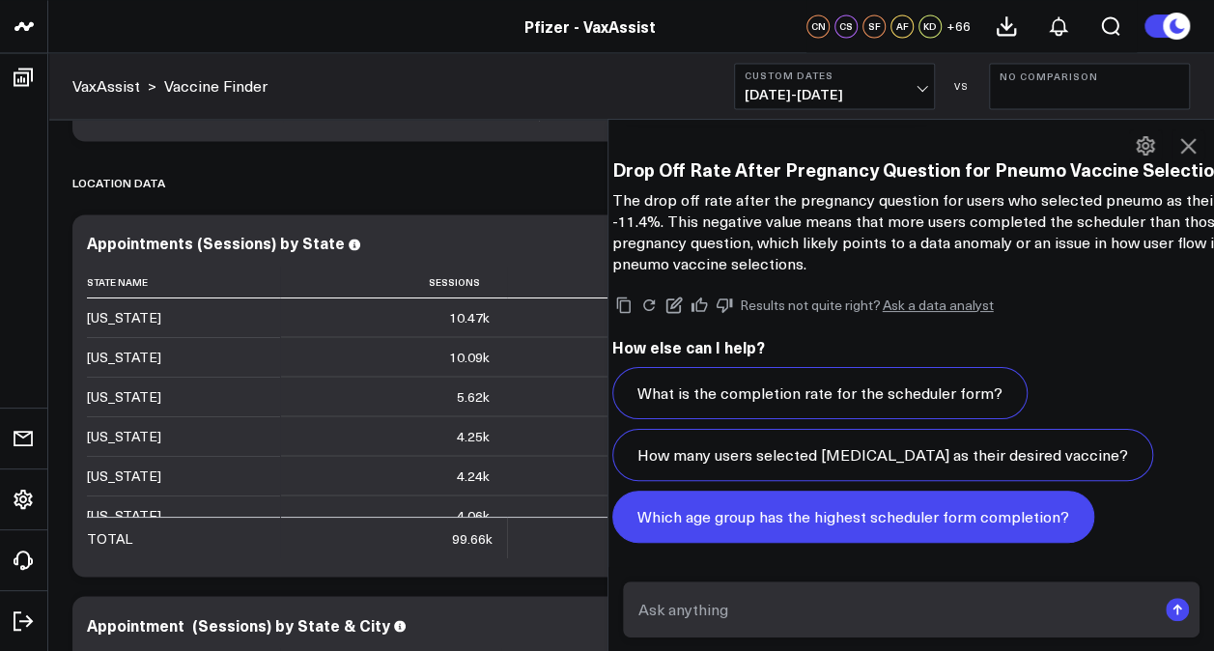
scroll to position [20971, 11]
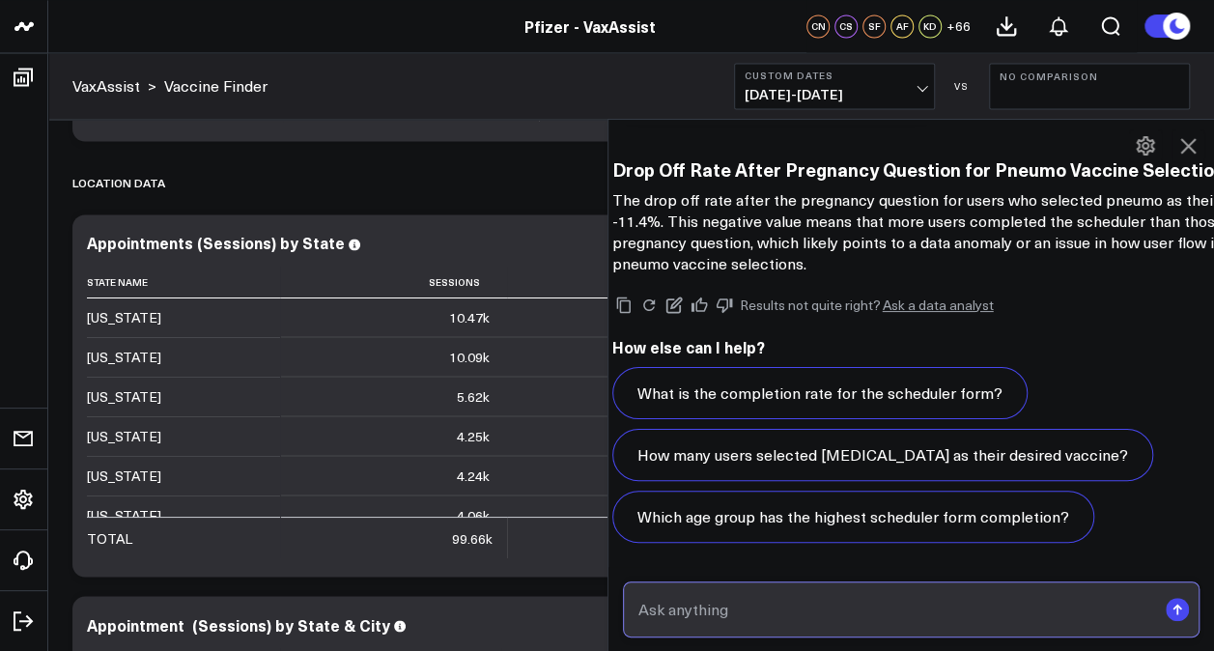
click at [705, 604] on input "text" at bounding box center [894, 609] width 523 height 35
paste input "I noticed in your SQL query you have AND RSV_PREGNANT_IND IS NOT NULL but remem…"
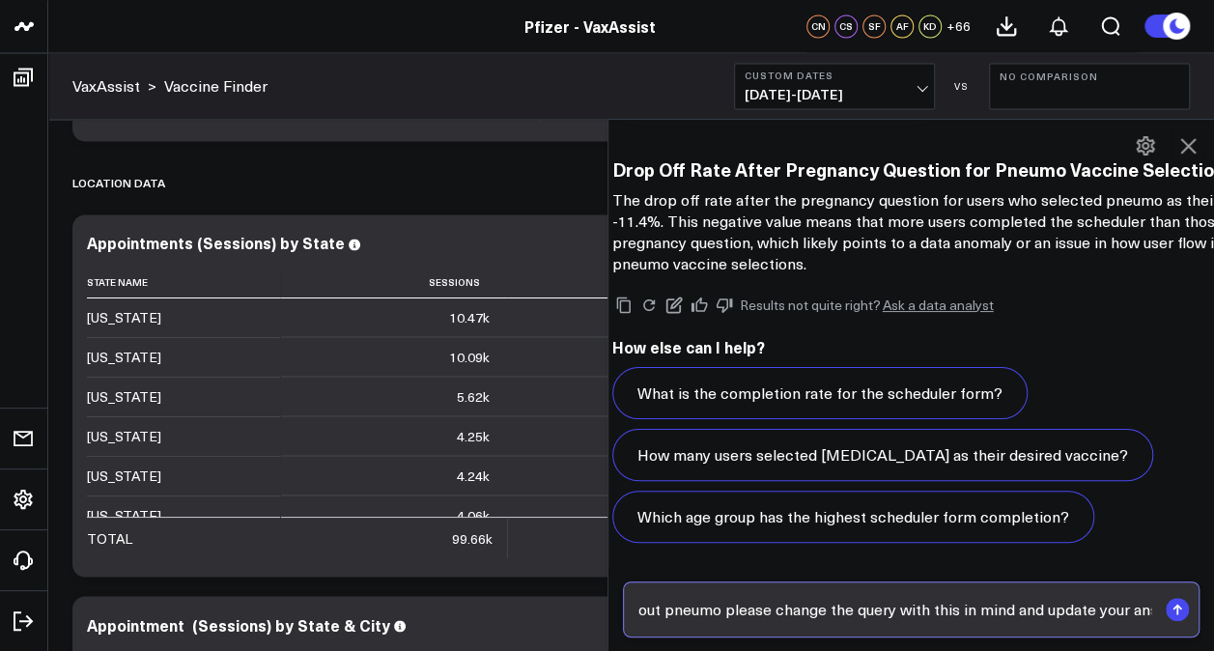
type input "I noticed in your SQL query you have AND RSV_PREGNANT_IND IS NOT NULL but remem…"
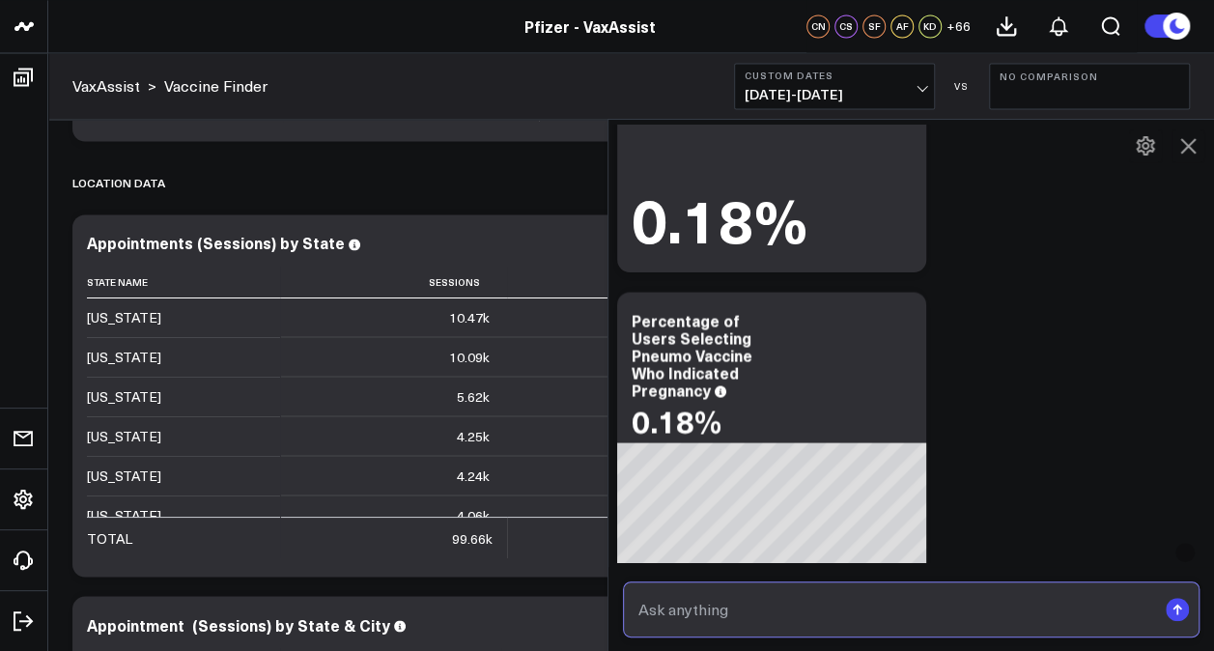
scroll to position [16008, 15]
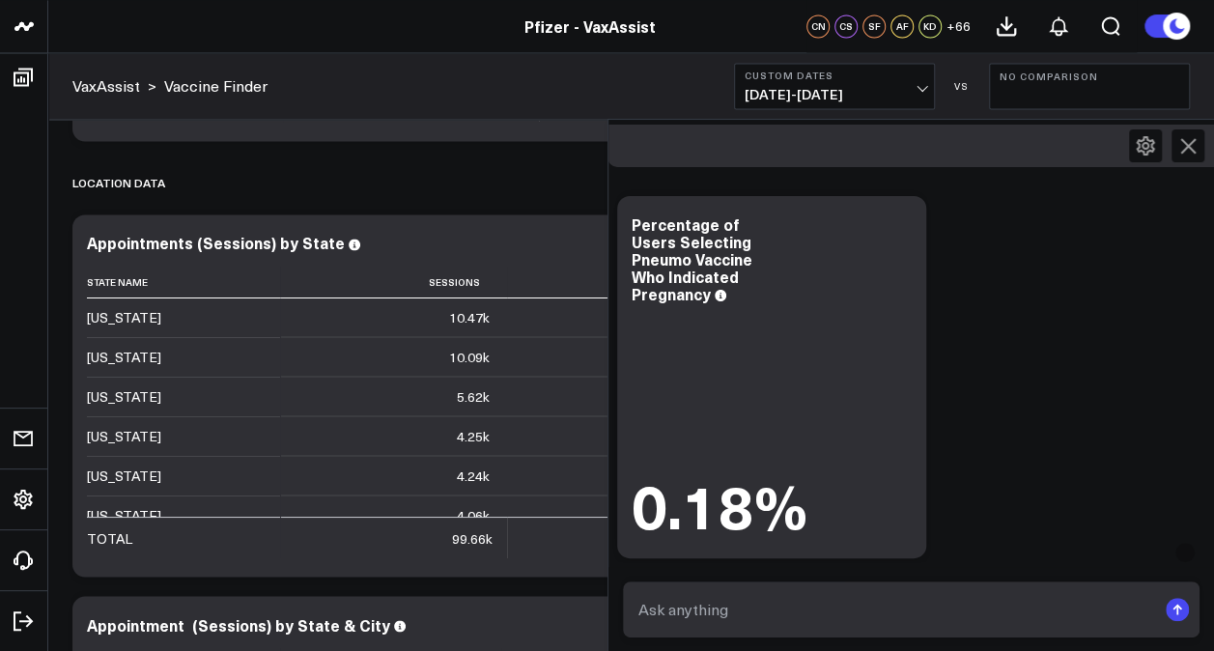
click at [1195, 152] on icon at bounding box center [1187, 145] width 23 height 23
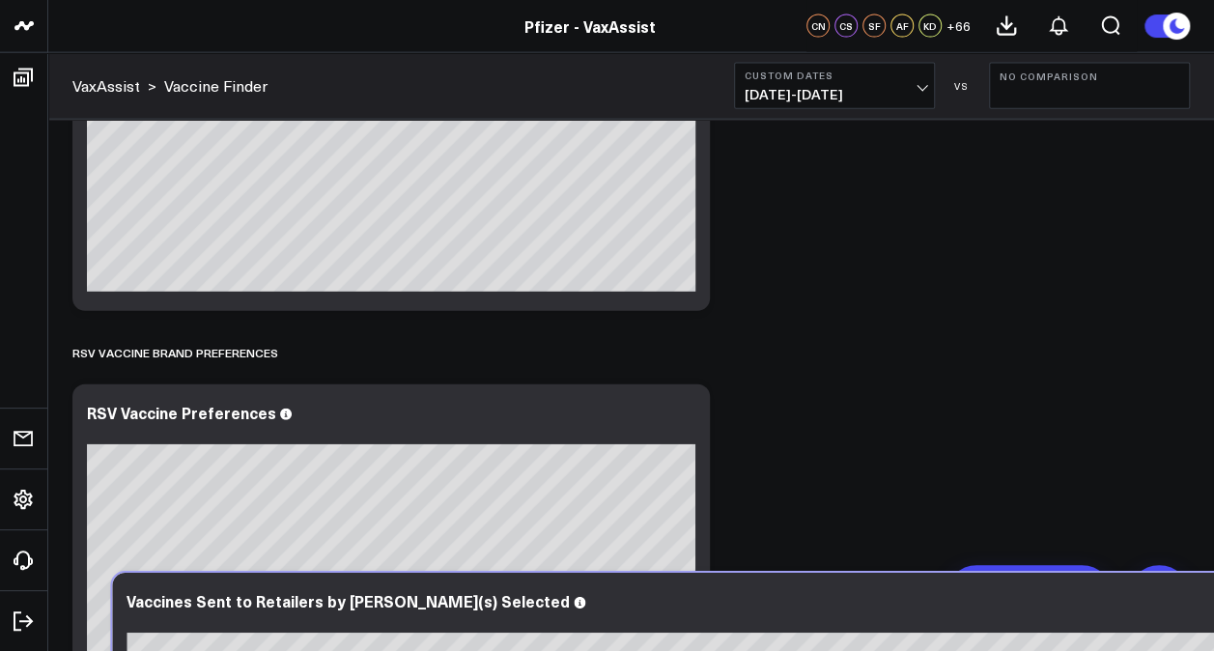
scroll to position [2384, 0]
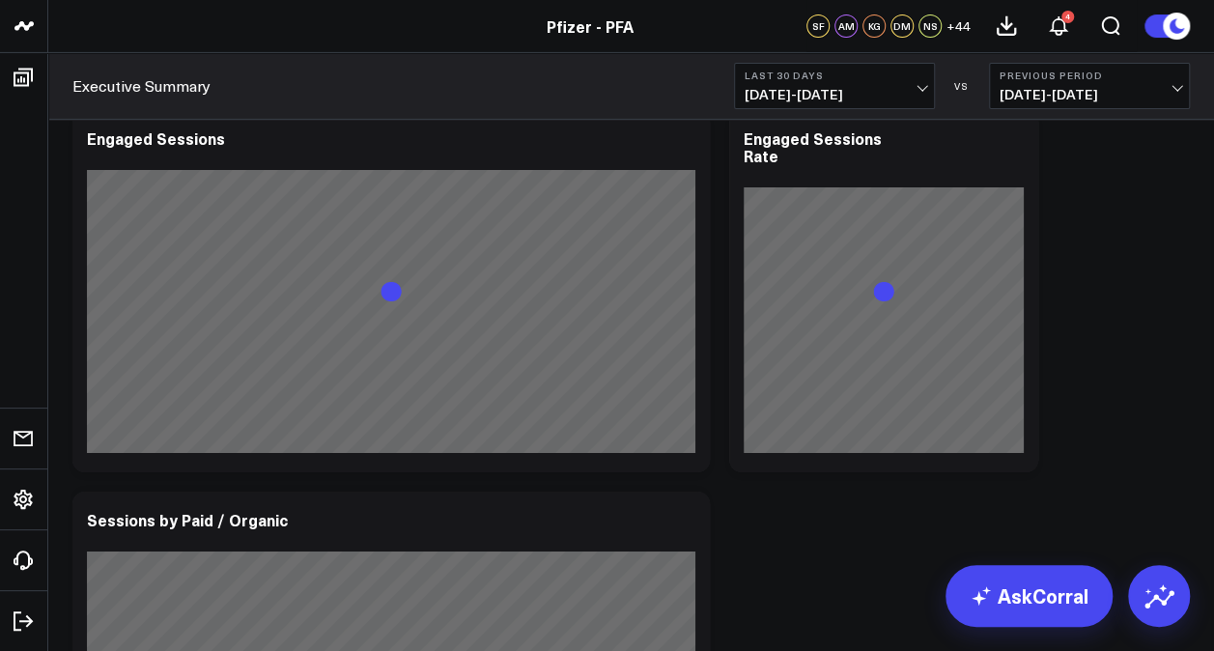
scroll to position [3745, 0]
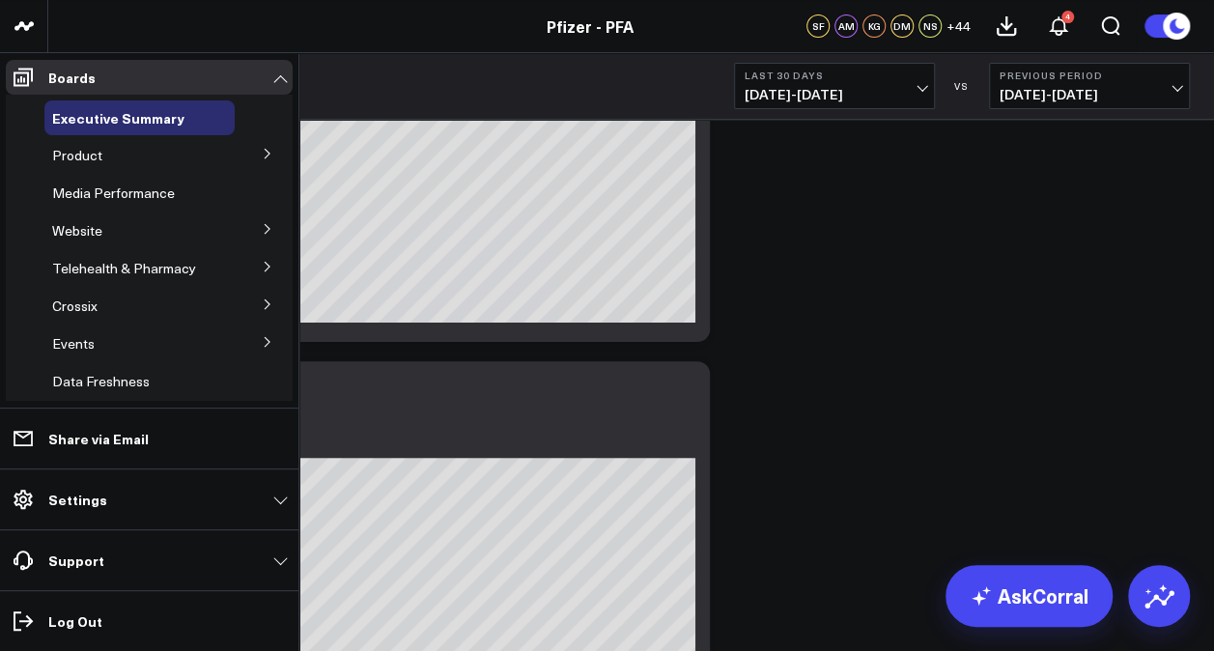
click at [261, 147] on button at bounding box center [267, 152] width 50 height 29
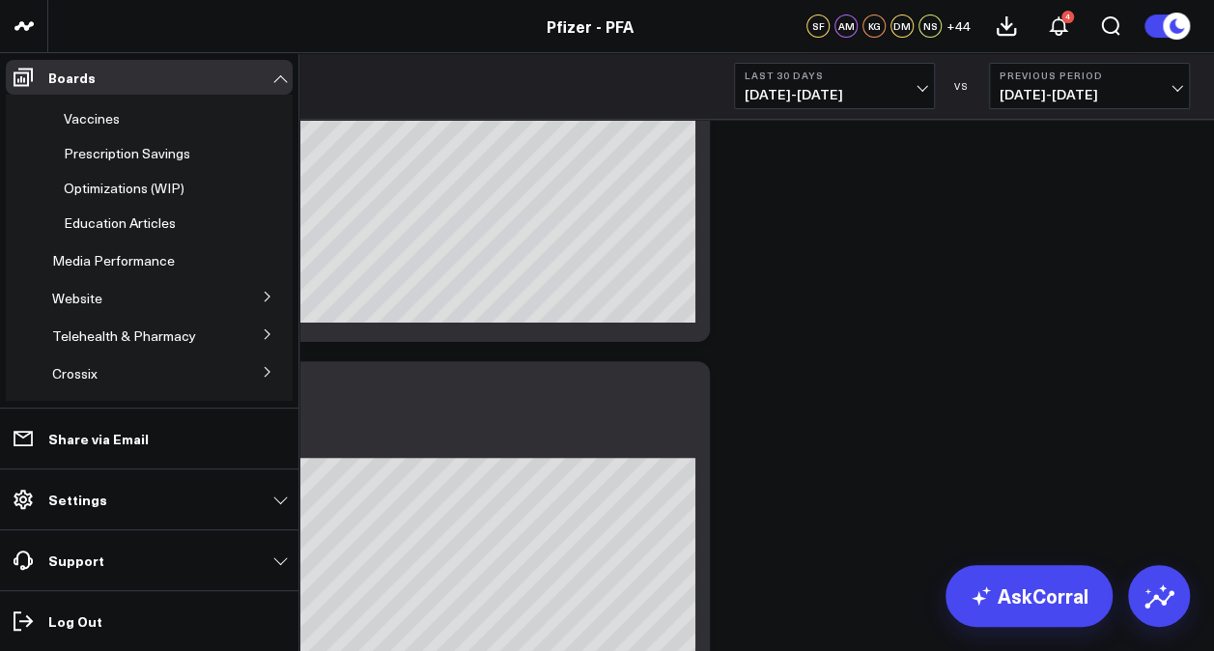
scroll to position [366, 0]
click at [154, 143] on span "Prescription Savings" at bounding box center [127, 152] width 126 height 18
